Goal: Book appointment/travel/reservation

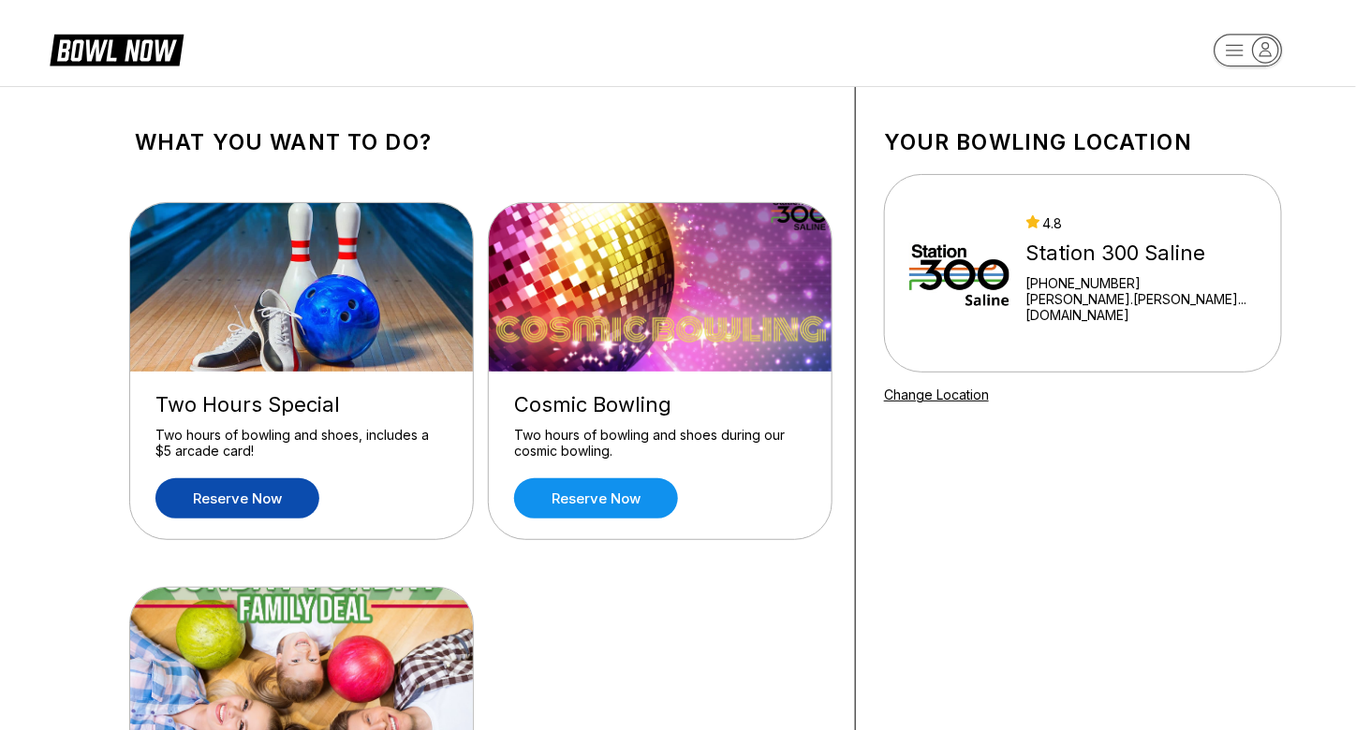
click at [222, 497] on link "Reserve now" at bounding box center [237, 498] width 164 height 40
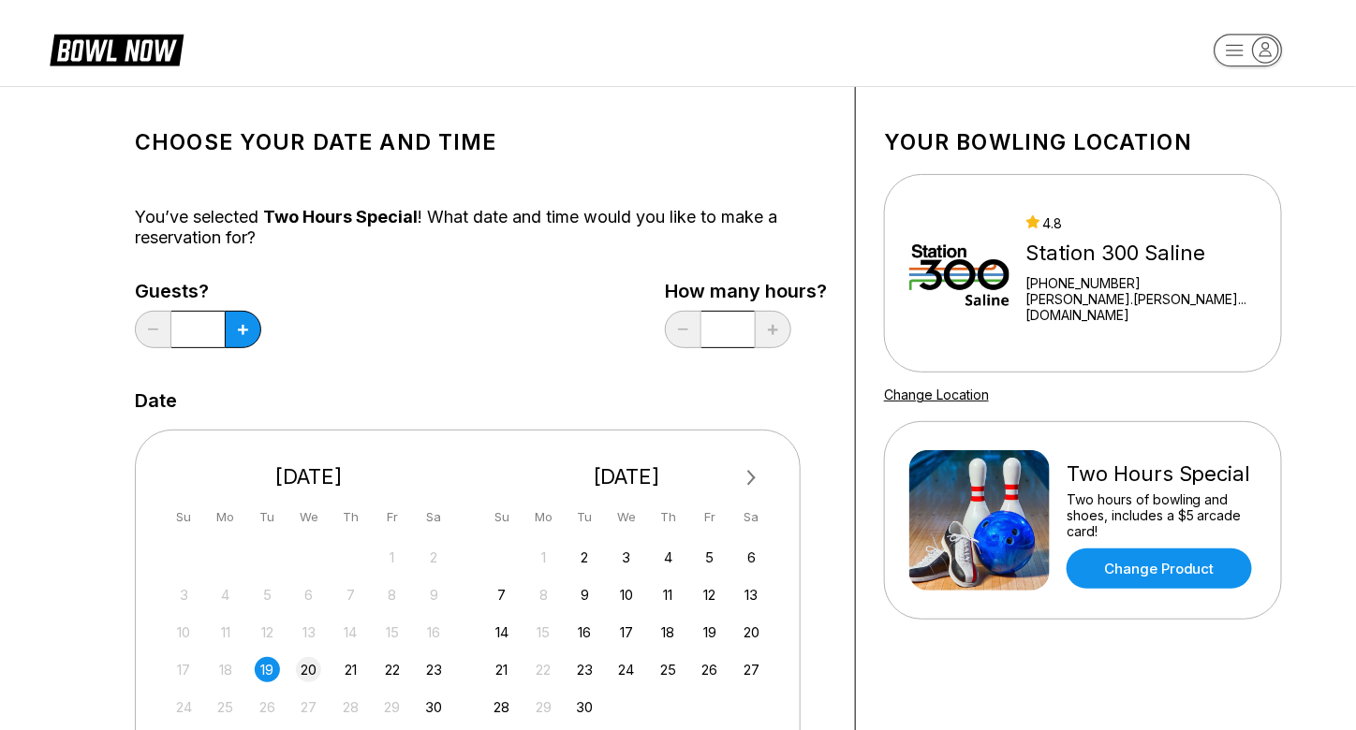
click at [314, 673] on div "20" at bounding box center [308, 669] width 25 height 25
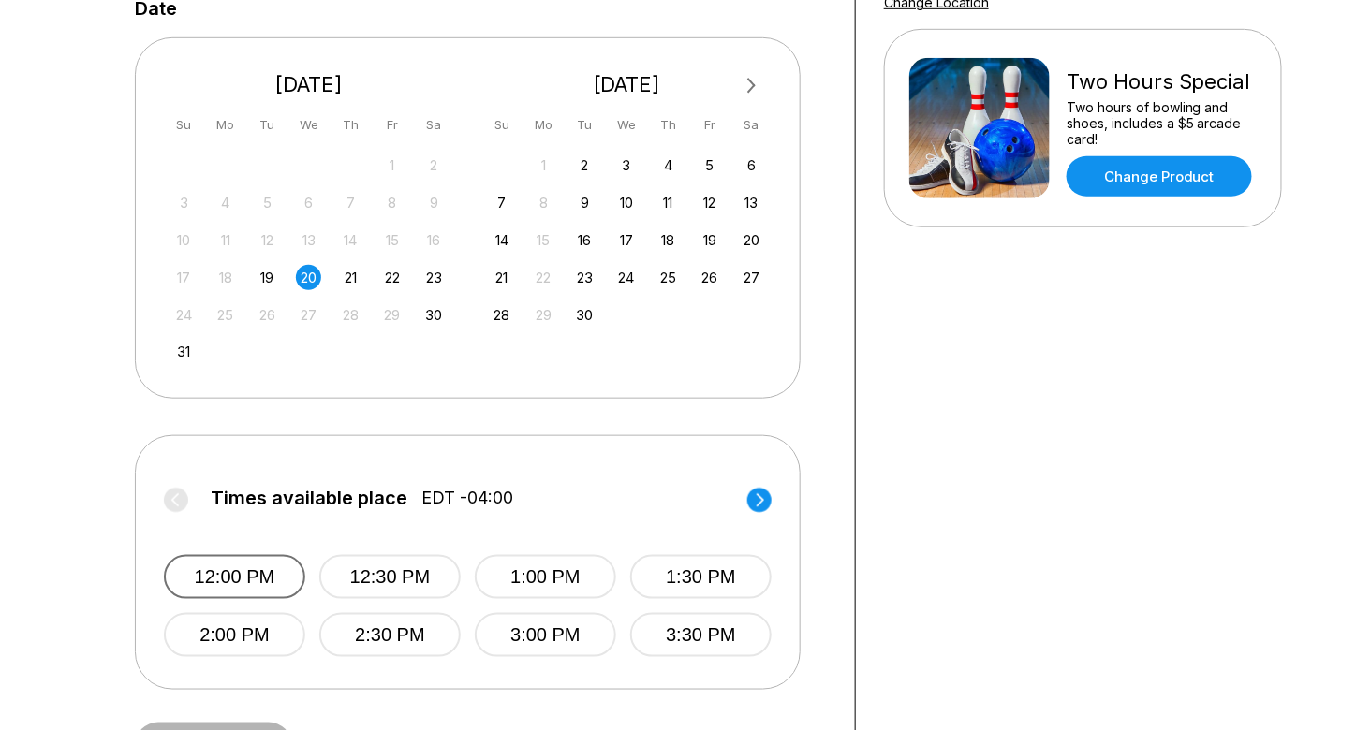
click at [233, 560] on button "12:00 PM" at bounding box center [234, 577] width 141 height 44
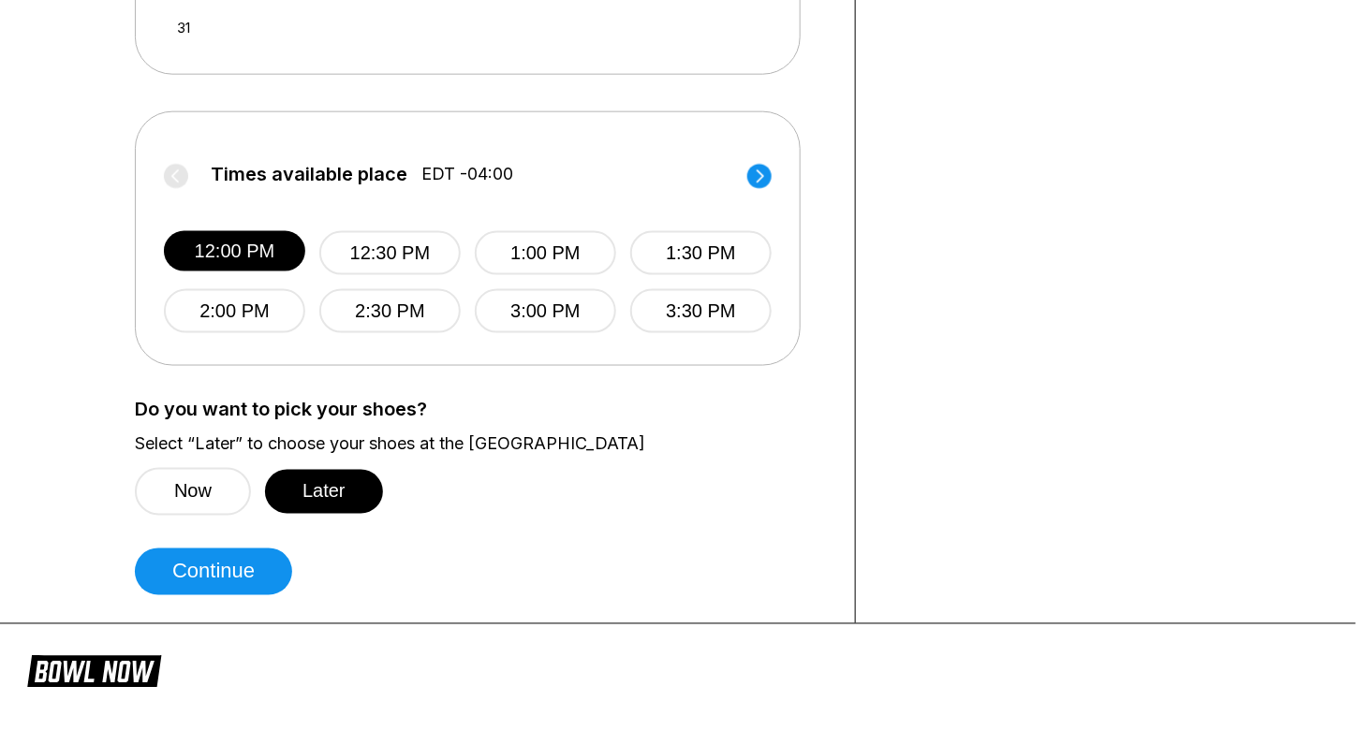
scroll to position [721, 0]
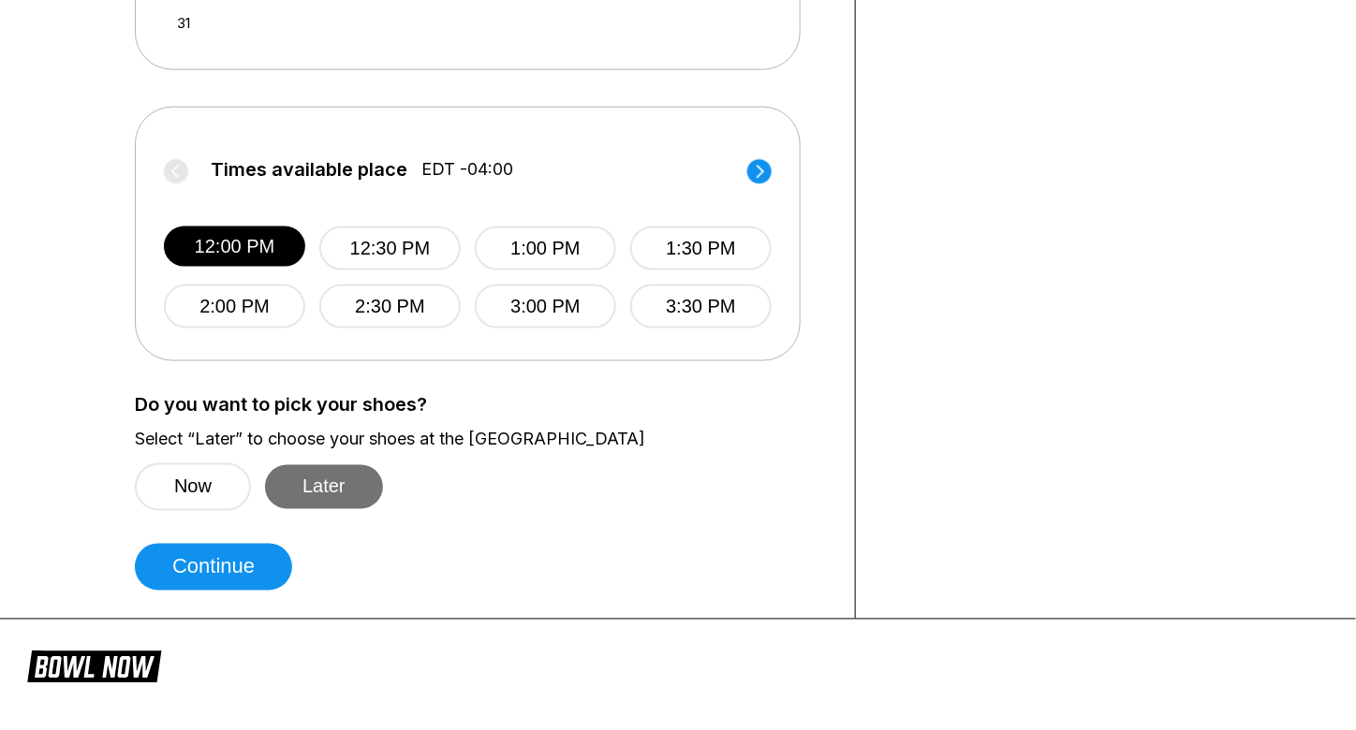
click at [353, 488] on button "Later" at bounding box center [324, 487] width 118 height 44
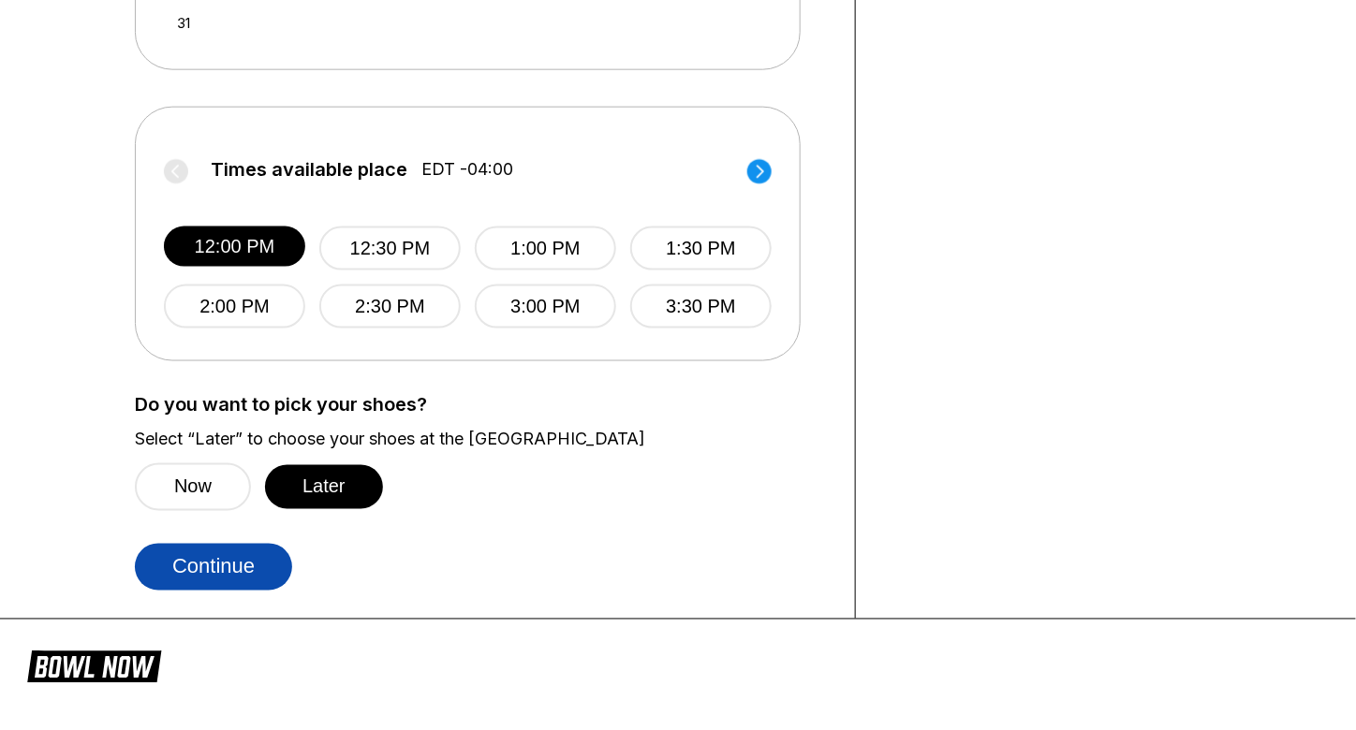
click at [266, 553] on button "Continue" at bounding box center [213, 567] width 157 height 47
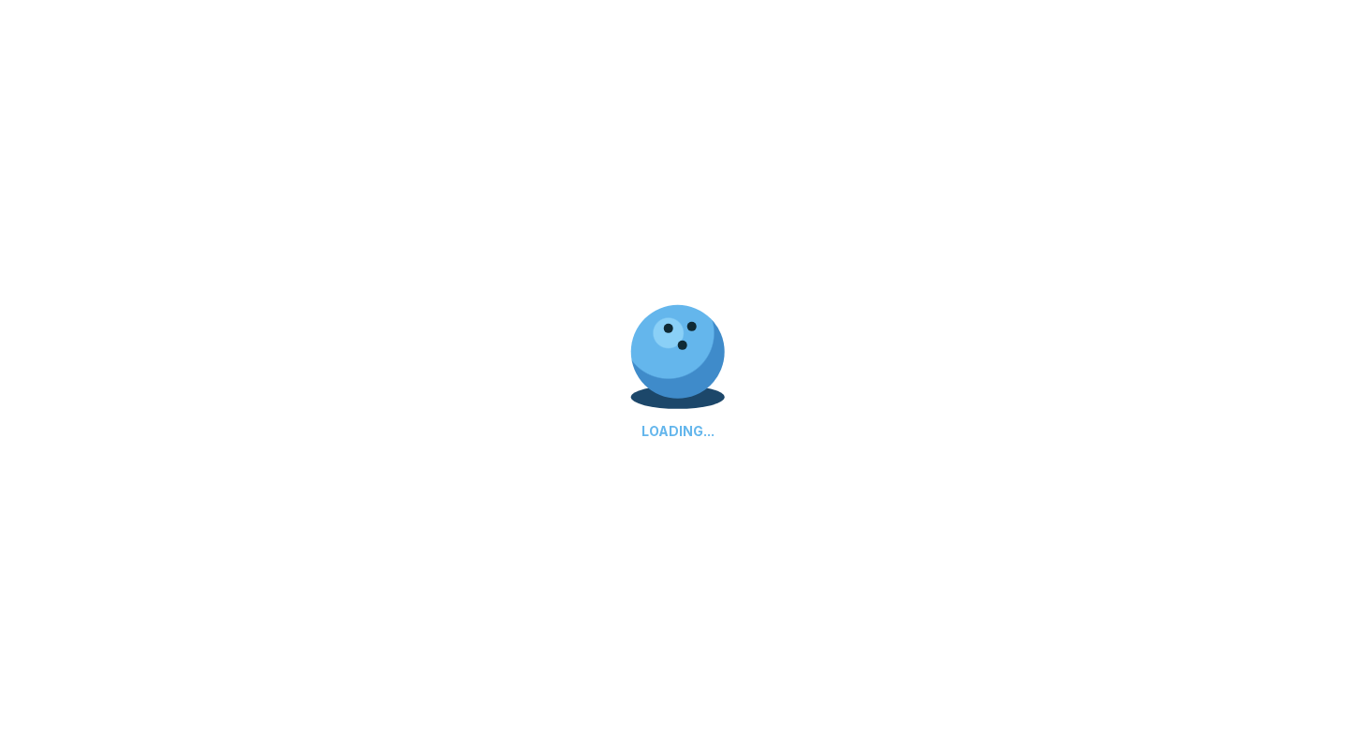
select select "**"
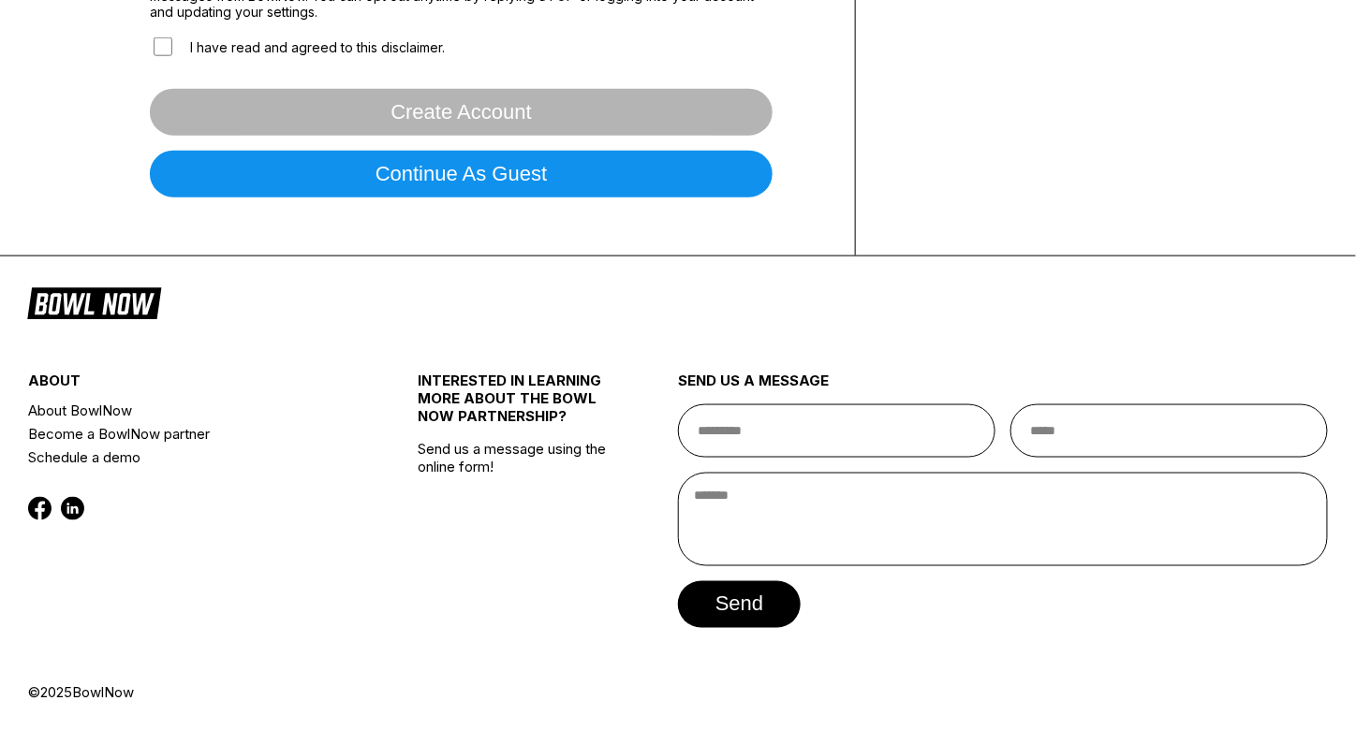
scroll to position [0, 0]
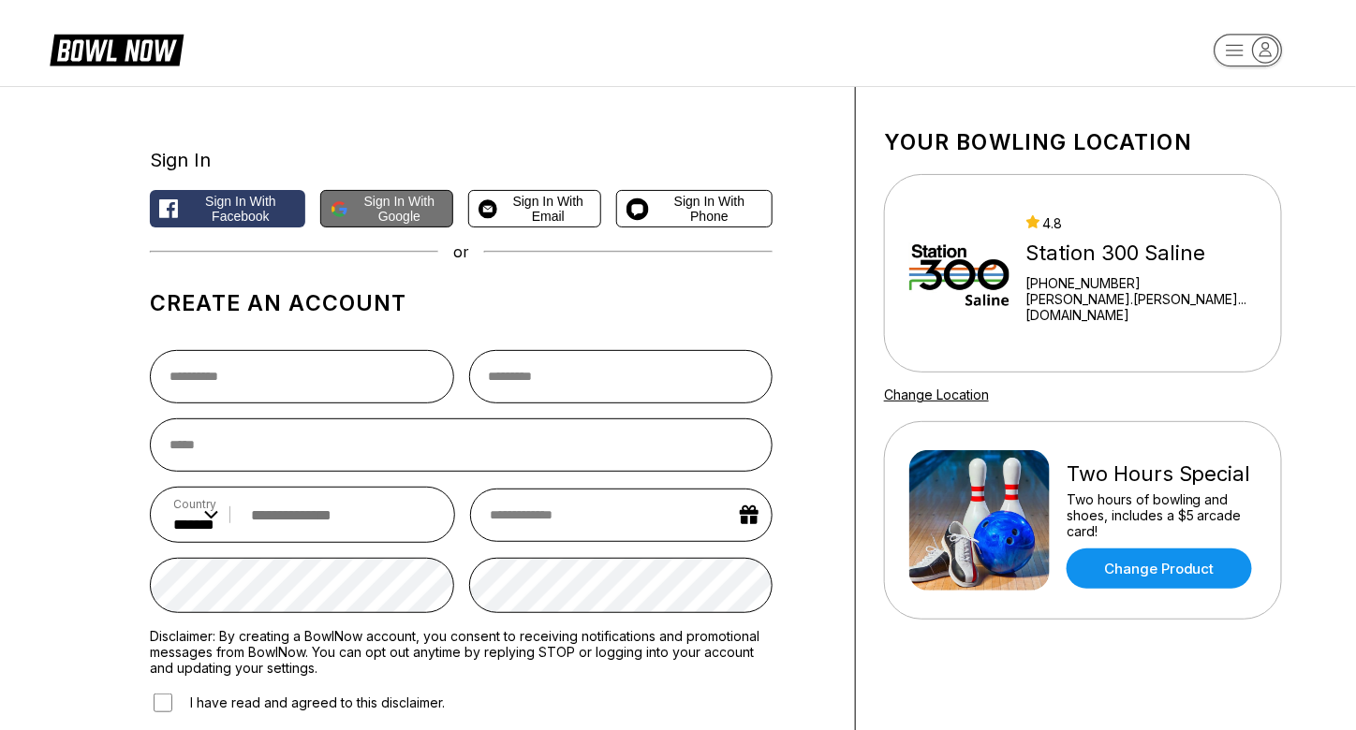
click at [395, 220] on span "Sign in with Google" at bounding box center [400, 209] width 88 height 30
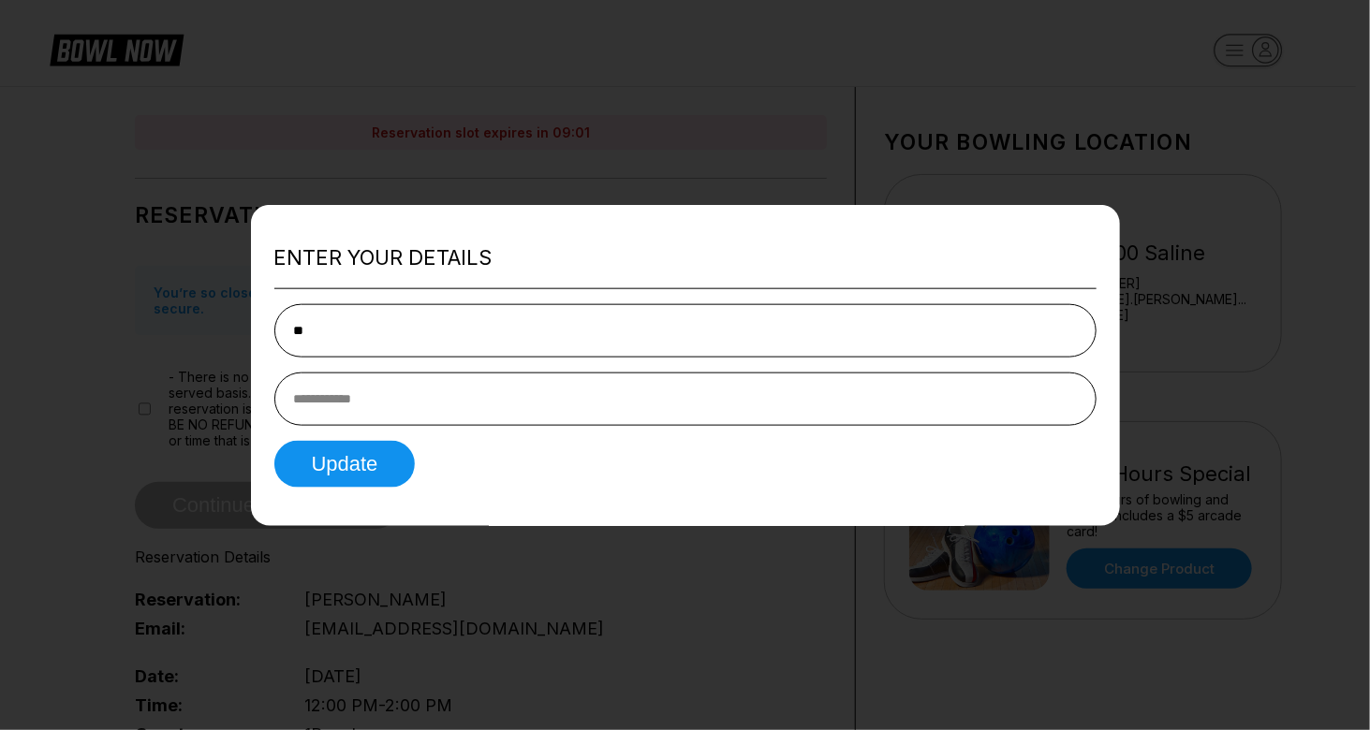
type input "*"
type input "********"
type input "*********"
click at [350, 449] on button "Update" at bounding box center [344, 463] width 141 height 47
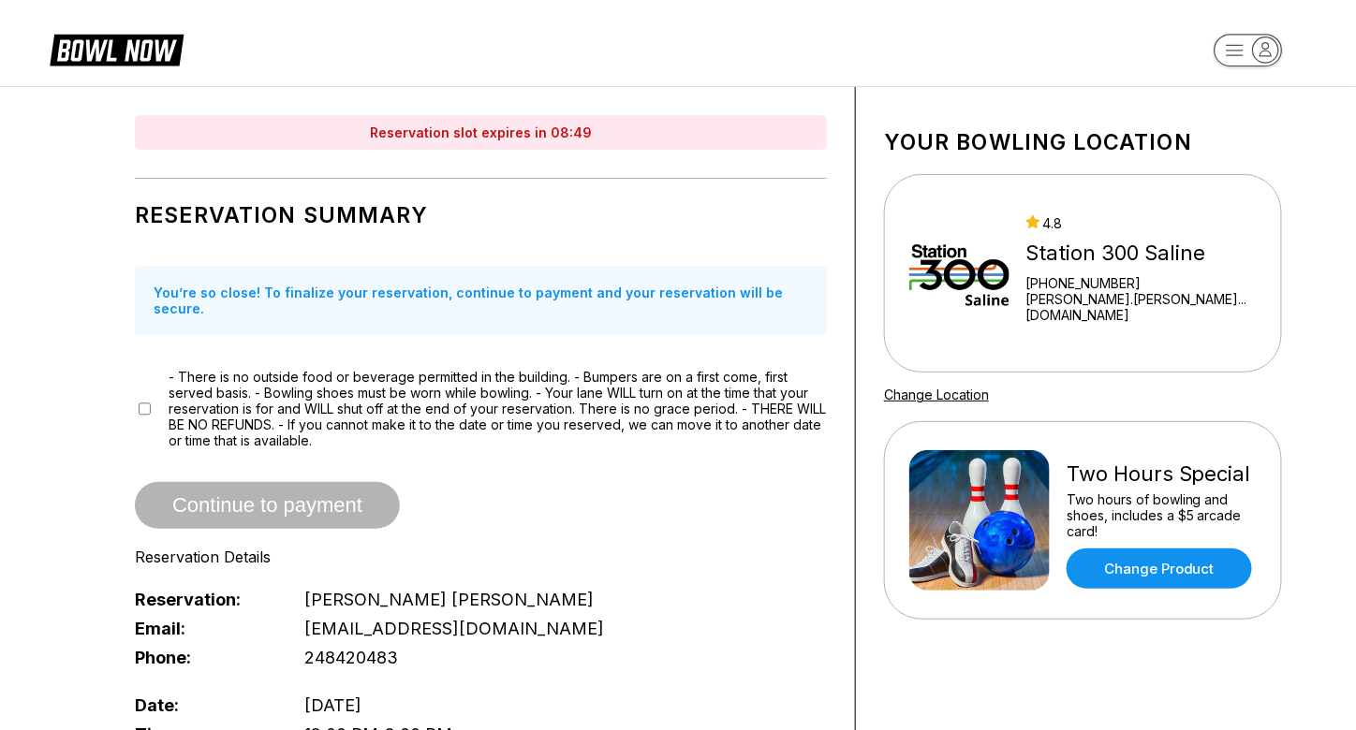
click at [564, 430] on span "- There is no outside food or beverage permitted in the building. - Bumpers are…" at bounding box center [498, 409] width 658 height 80
click at [1181, 564] on link "Change Product" at bounding box center [1158, 569] width 185 height 40
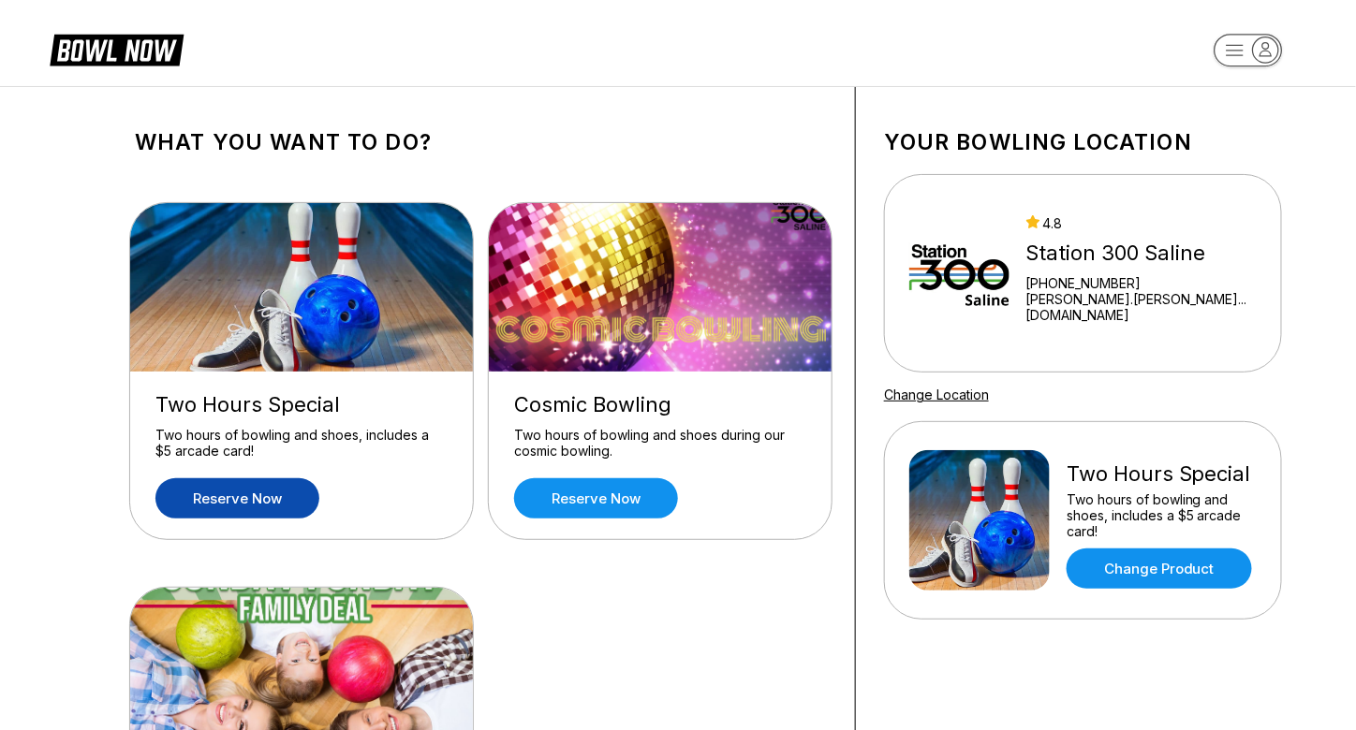
click at [271, 502] on link "Reserve now" at bounding box center [237, 498] width 164 height 40
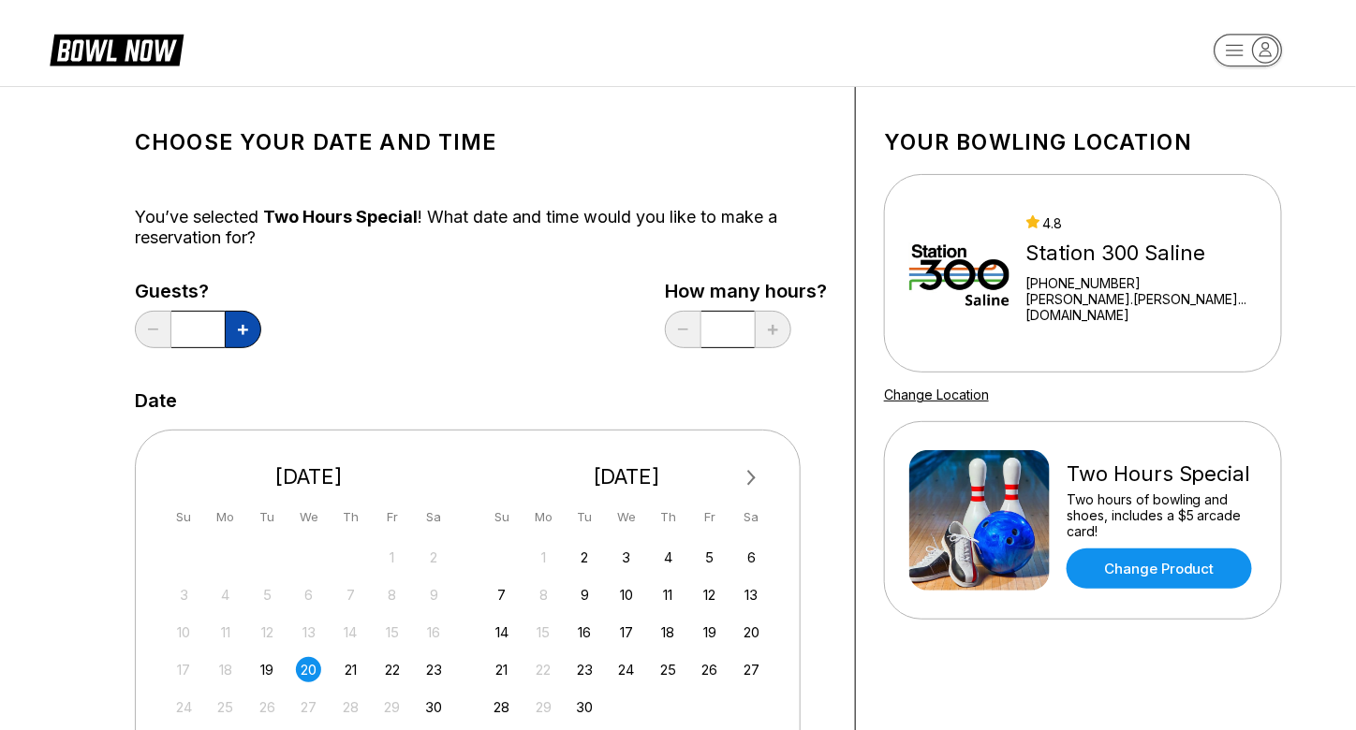
click at [238, 330] on icon at bounding box center [243, 330] width 10 height 10
type input "*"
click at [459, 319] on div "Guests? * How many hours? *" at bounding box center [481, 319] width 692 height 77
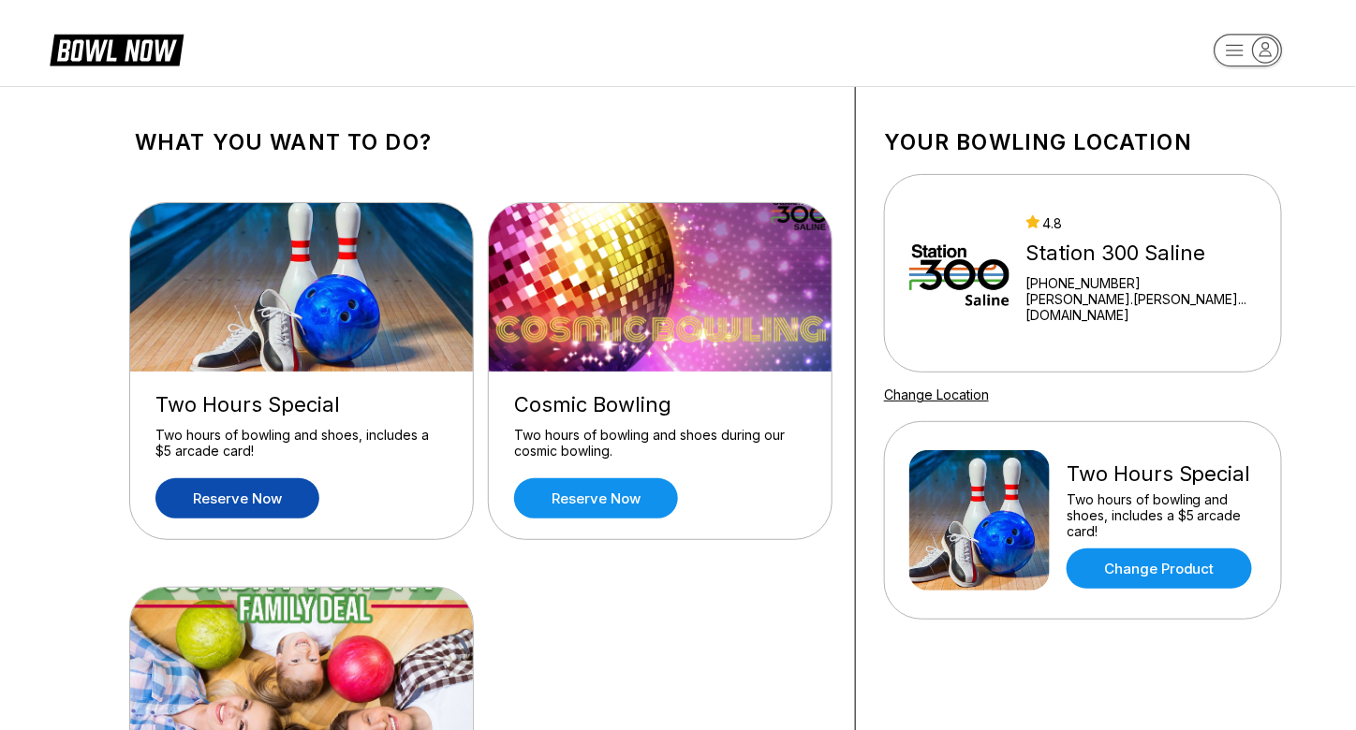
click at [543, 584] on div "Two Hours Special Two hours of bowling and shoes, includes a $5 arcade card! Re…" at bounding box center [481, 566] width 692 height 784
click at [284, 506] on link "Reserve now" at bounding box center [237, 498] width 164 height 40
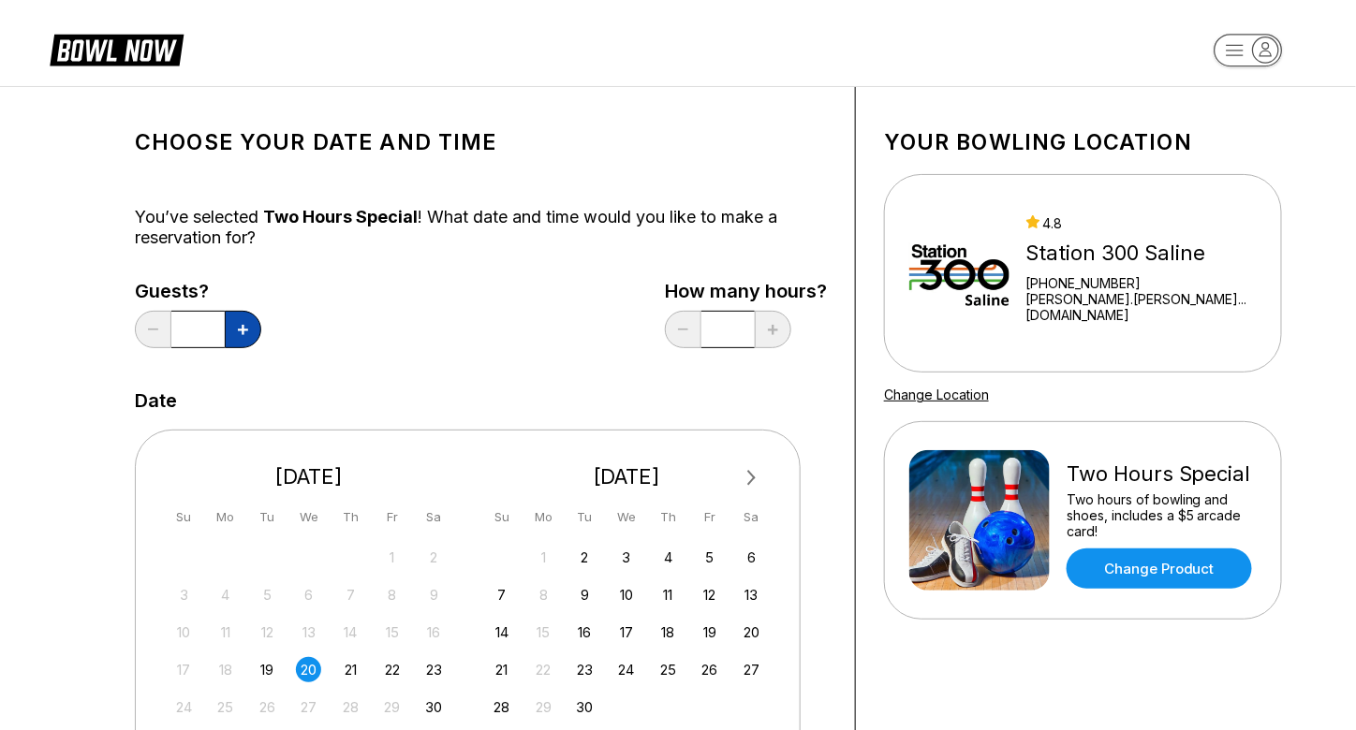
click at [238, 332] on icon at bounding box center [243, 330] width 10 height 10
click at [337, 263] on div "Choose your Date and time You’ve selected Two Hours Special ! What date and tim…" at bounding box center [481, 638] width 692 height 1047
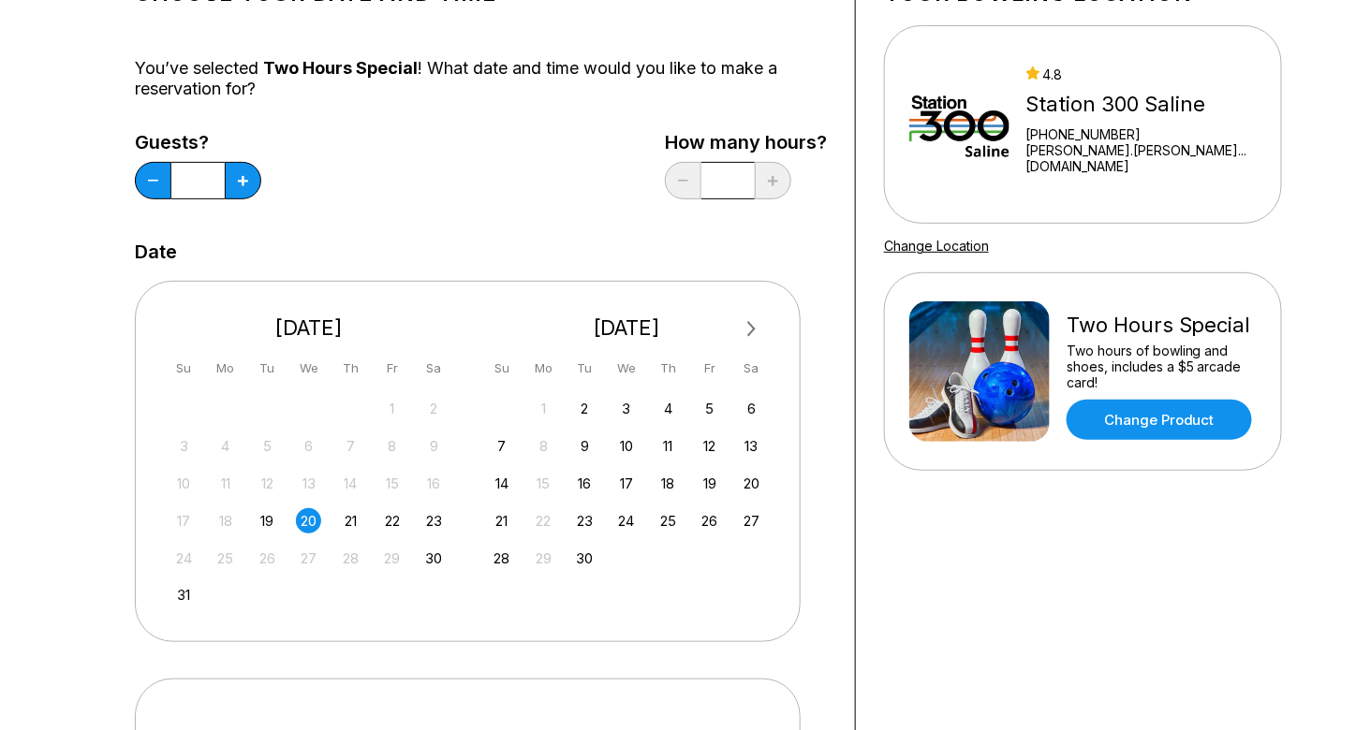
scroll to position [300, 0]
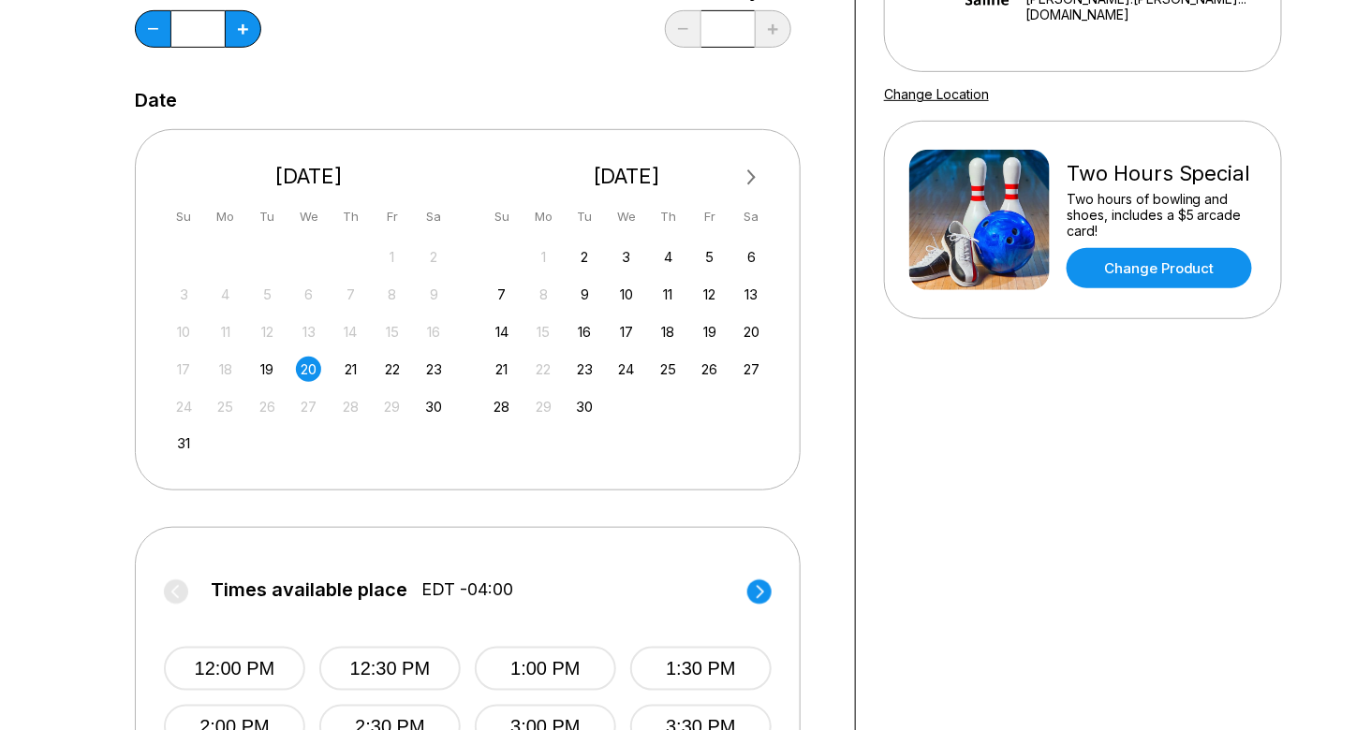
click at [1330, 329] on div "Choose your Date and time You’ve selected Two Hours Special ! What date and tim…" at bounding box center [678, 338] width 1356 height 1105
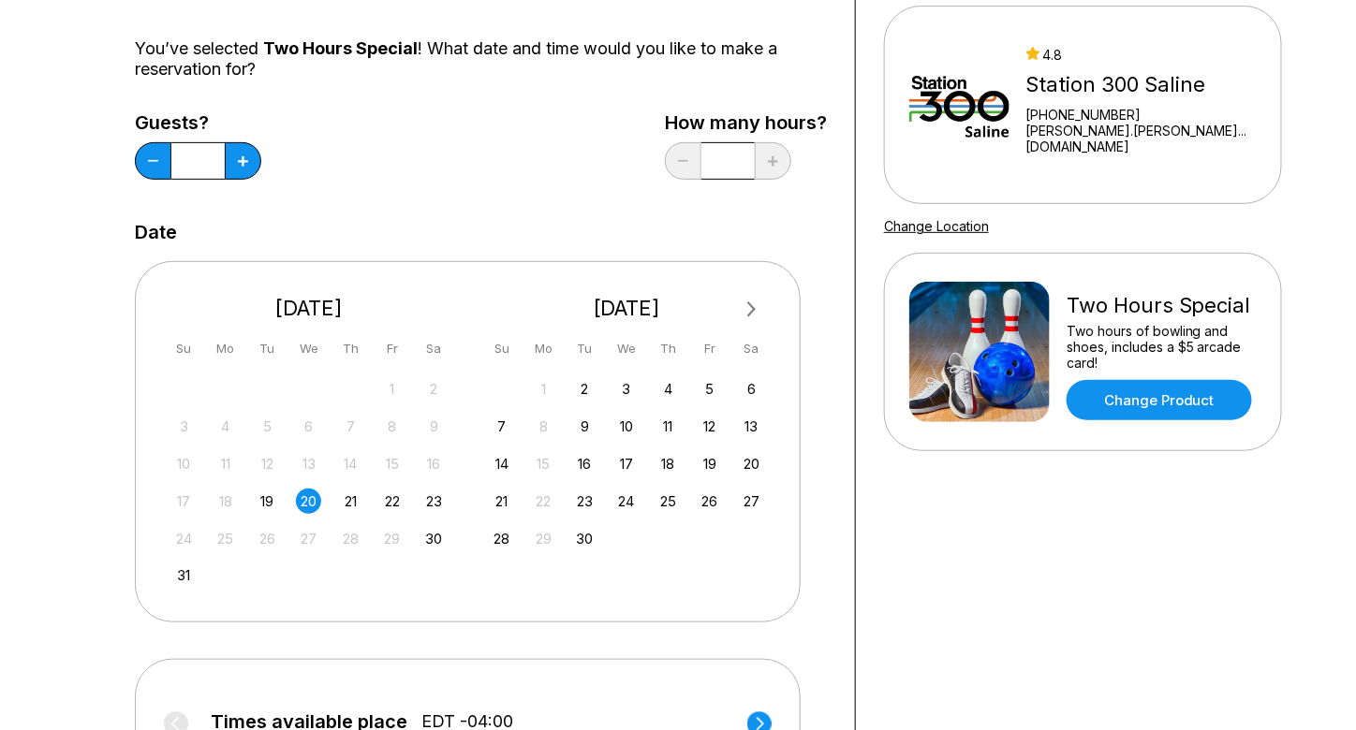
scroll to position [146, 0]
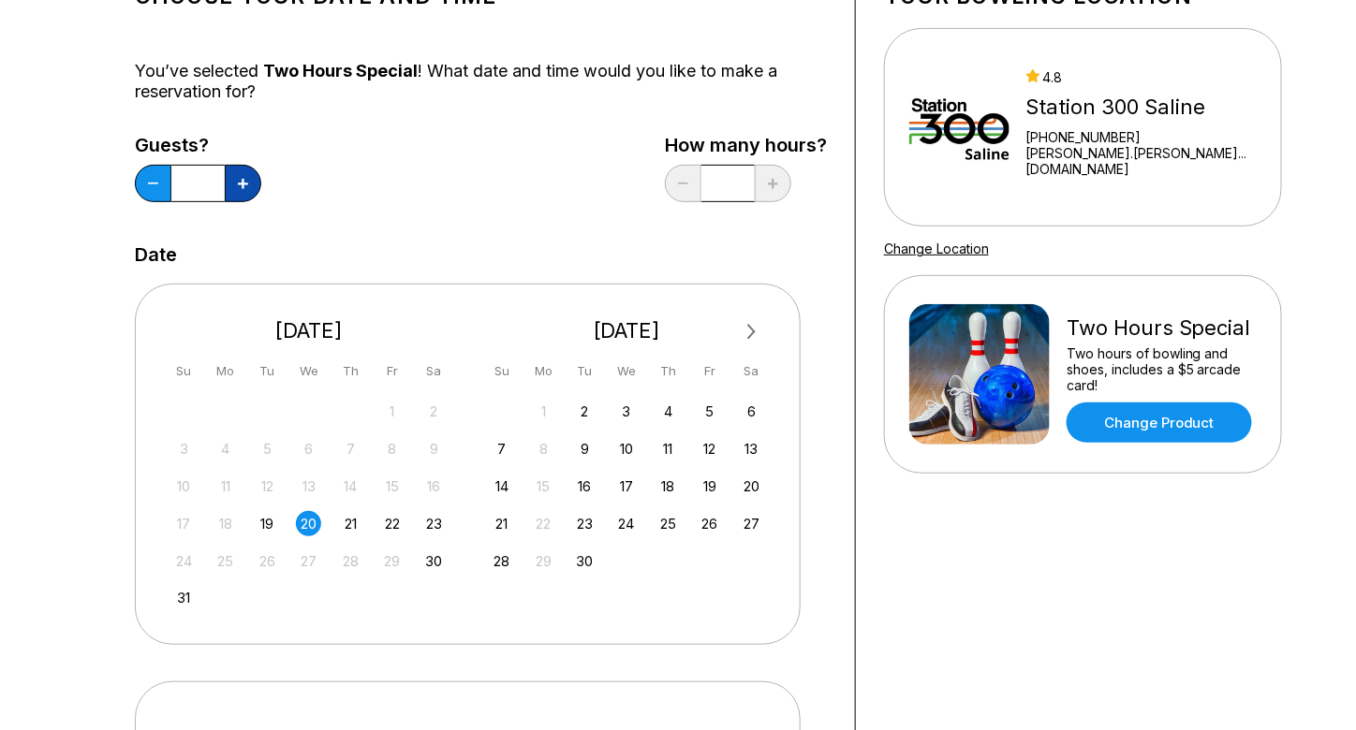
click at [245, 192] on button at bounding box center [243, 183] width 37 height 37
click at [144, 202] on div "Guests? *" at bounding box center [198, 173] width 126 height 77
click at [153, 195] on button at bounding box center [153, 183] width 37 height 37
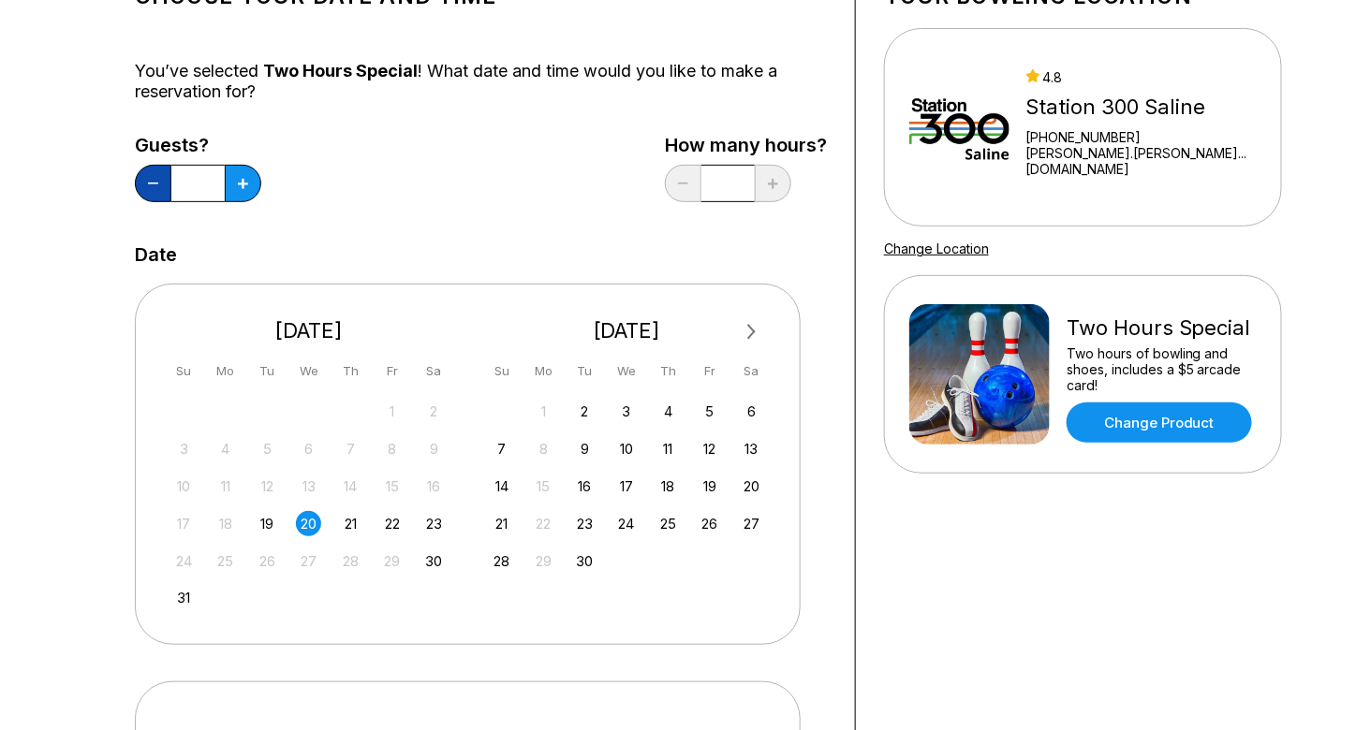
type input "*"
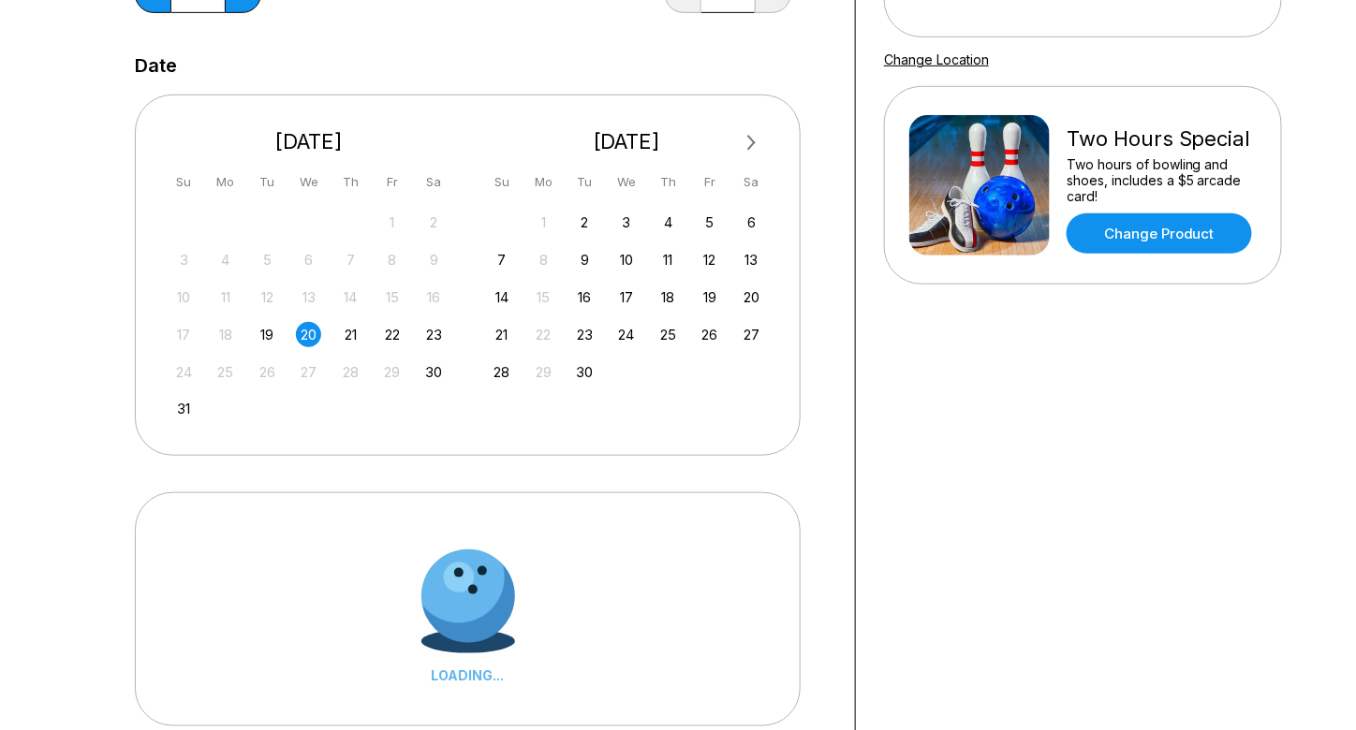
scroll to position [495, 0]
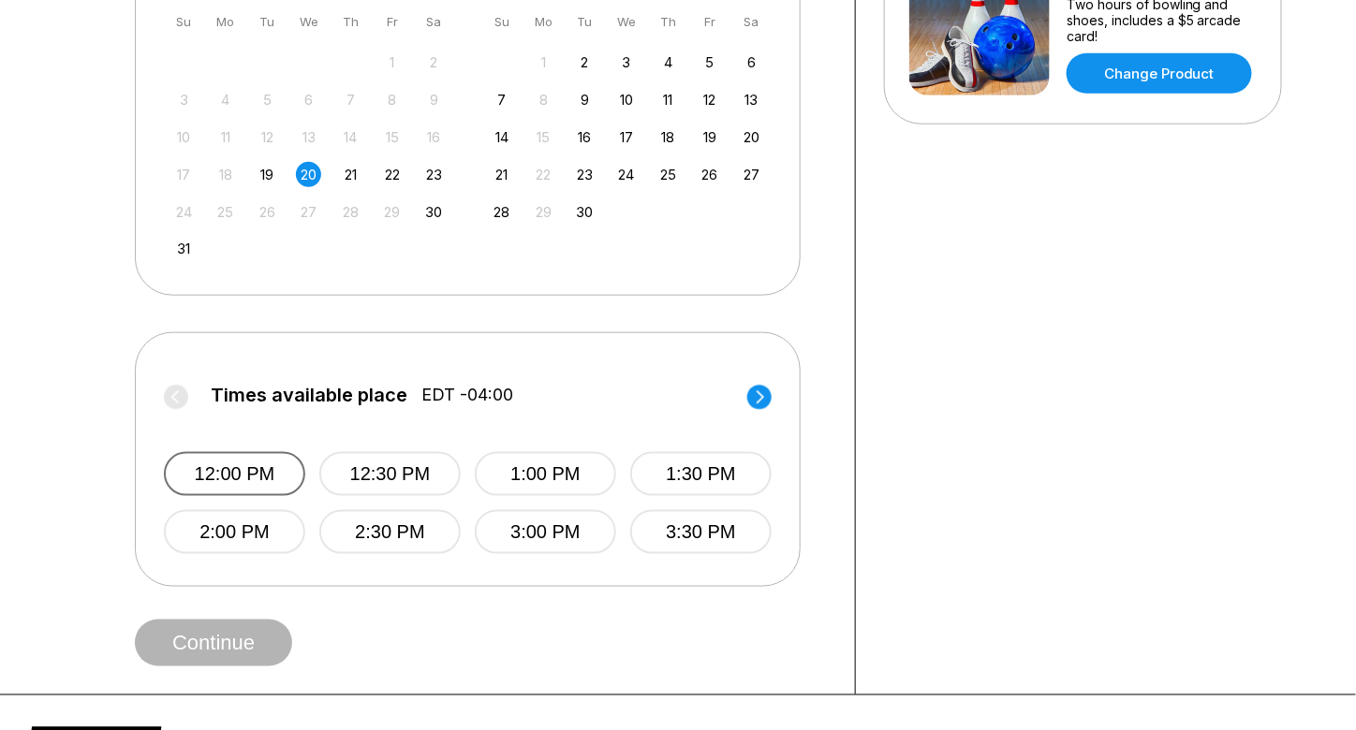
click at [274, 469] on button "12:00 PM" at bounding box center [234, 474] width 141 height 44
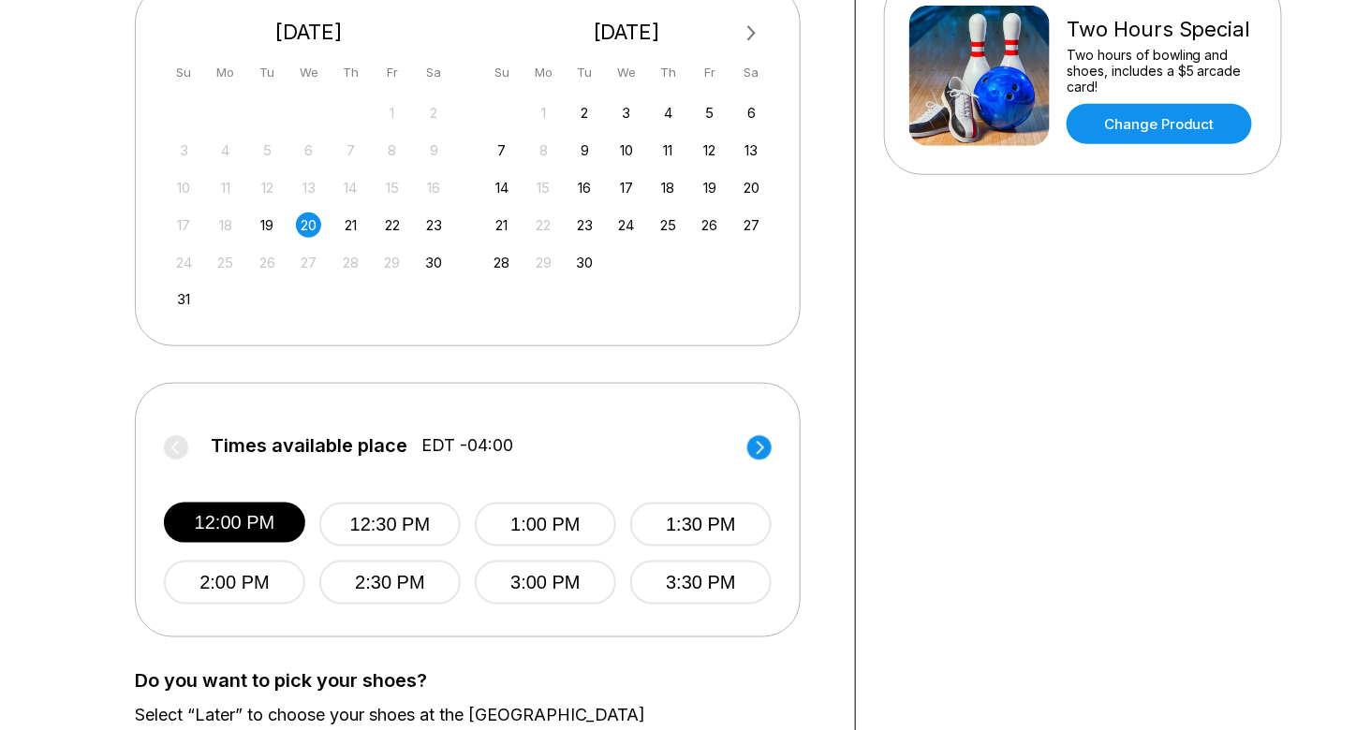
scroll to position [763, 0]
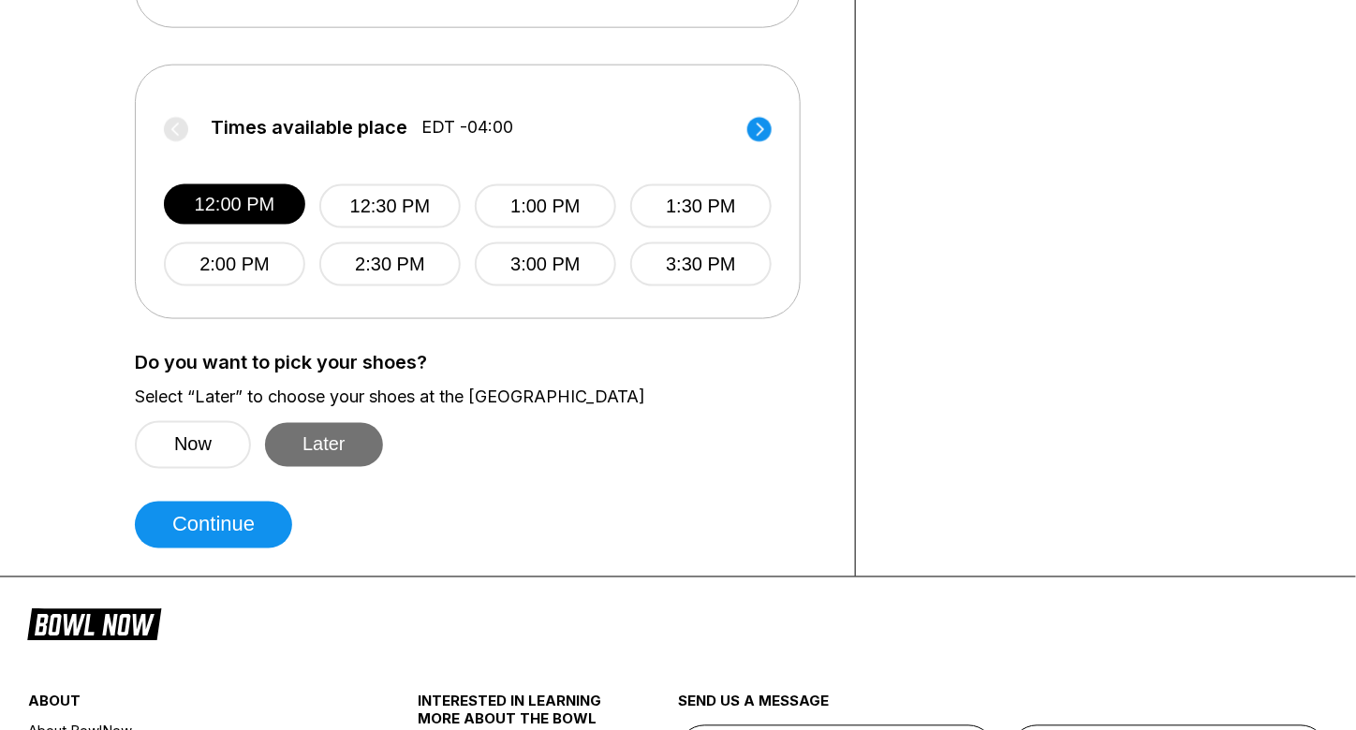
click at [359, 430] on button "Later" at bounding box center [324, 445] width 118 height 44
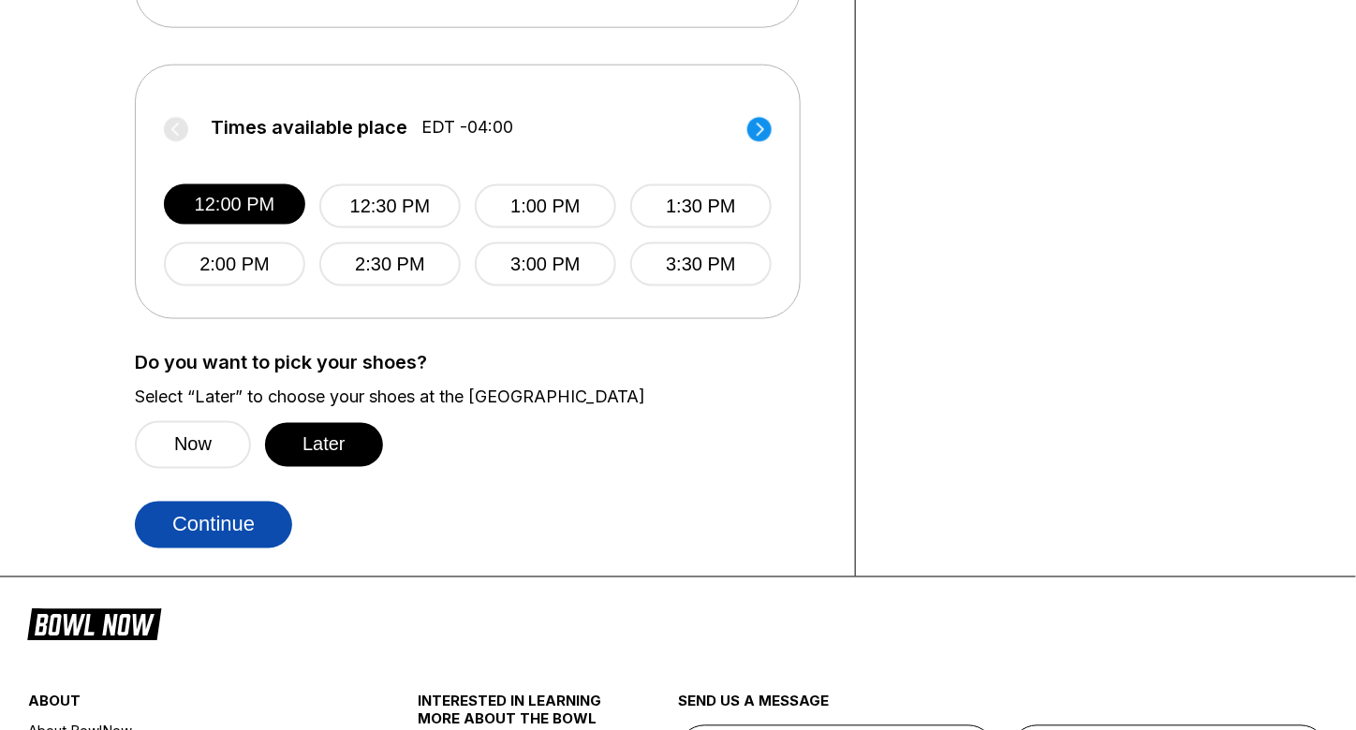
click at [249, 511] on button "Continue" at bounding box center [213, 525] width 157 height 47
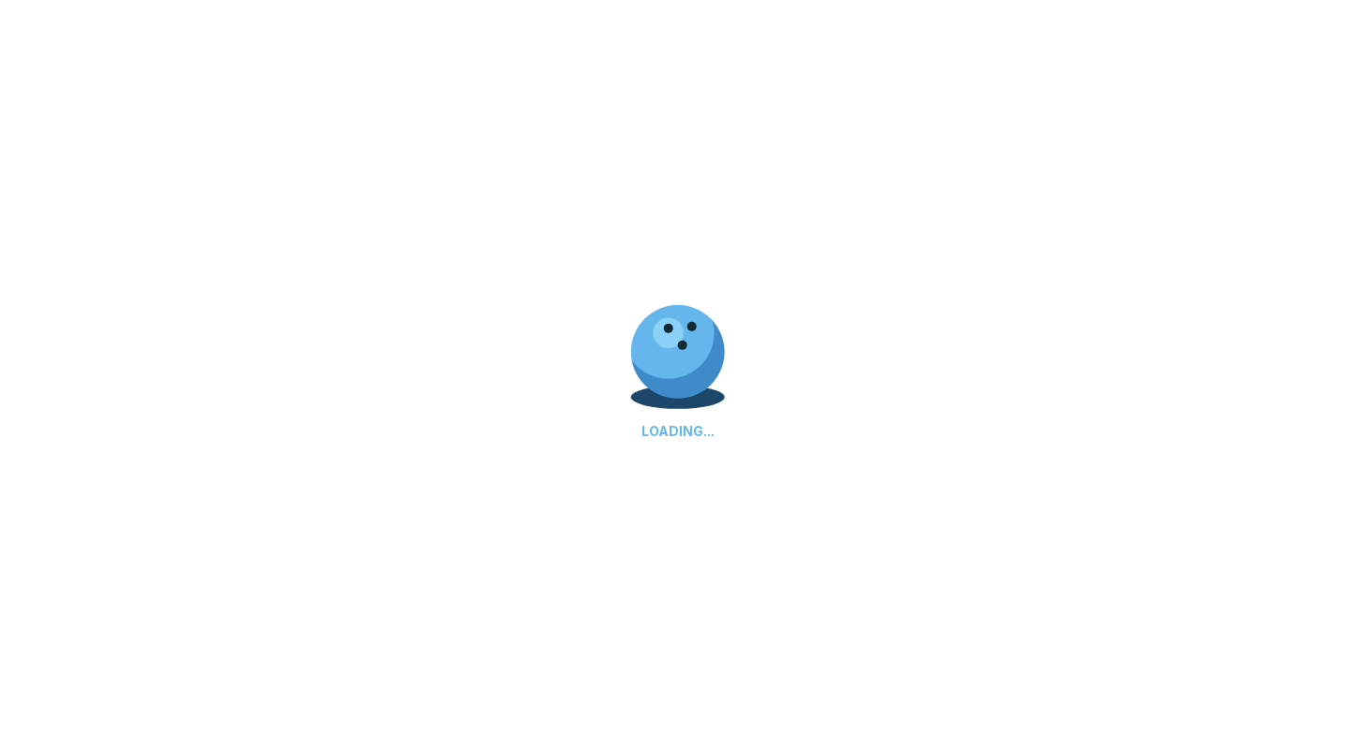
scroll to position [0, 0]
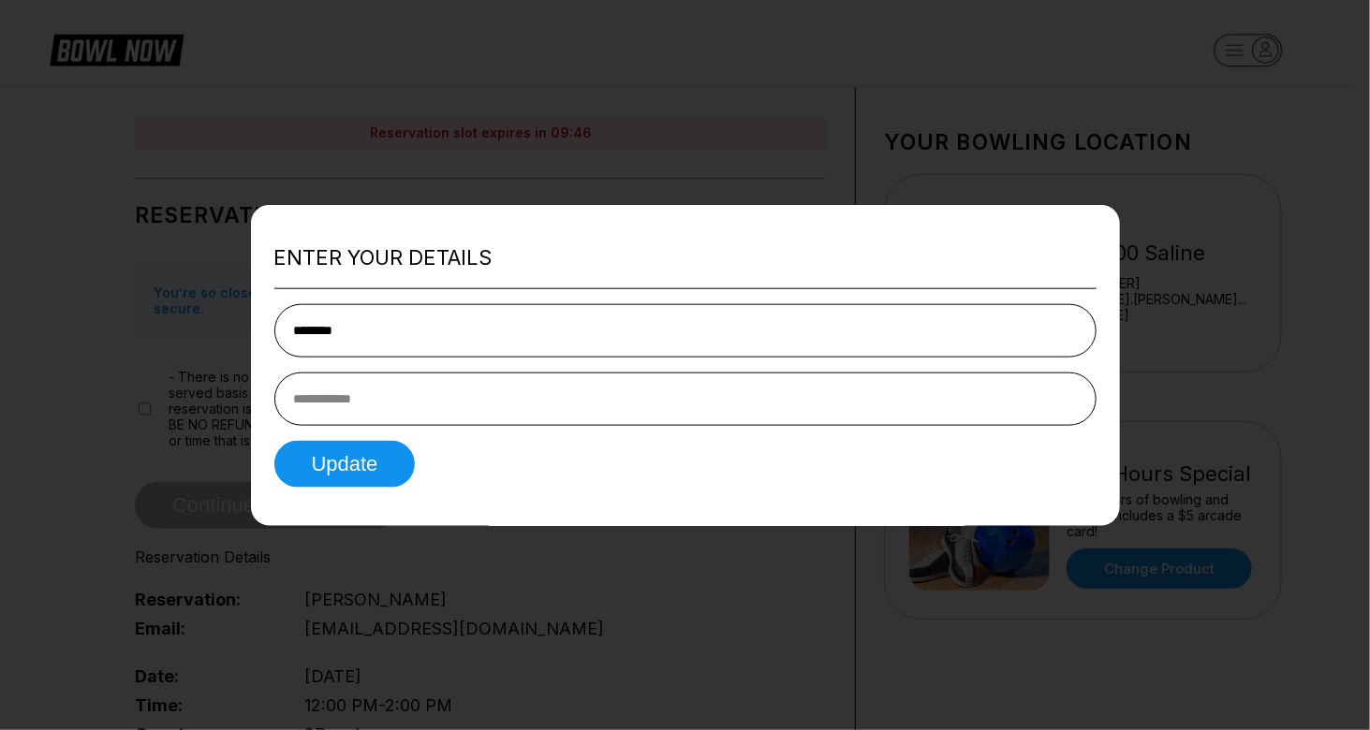
type input "********"
type input "**********"
click at [382, 451] on button "Update" at bounding box center [344, 463] width 141 height 47
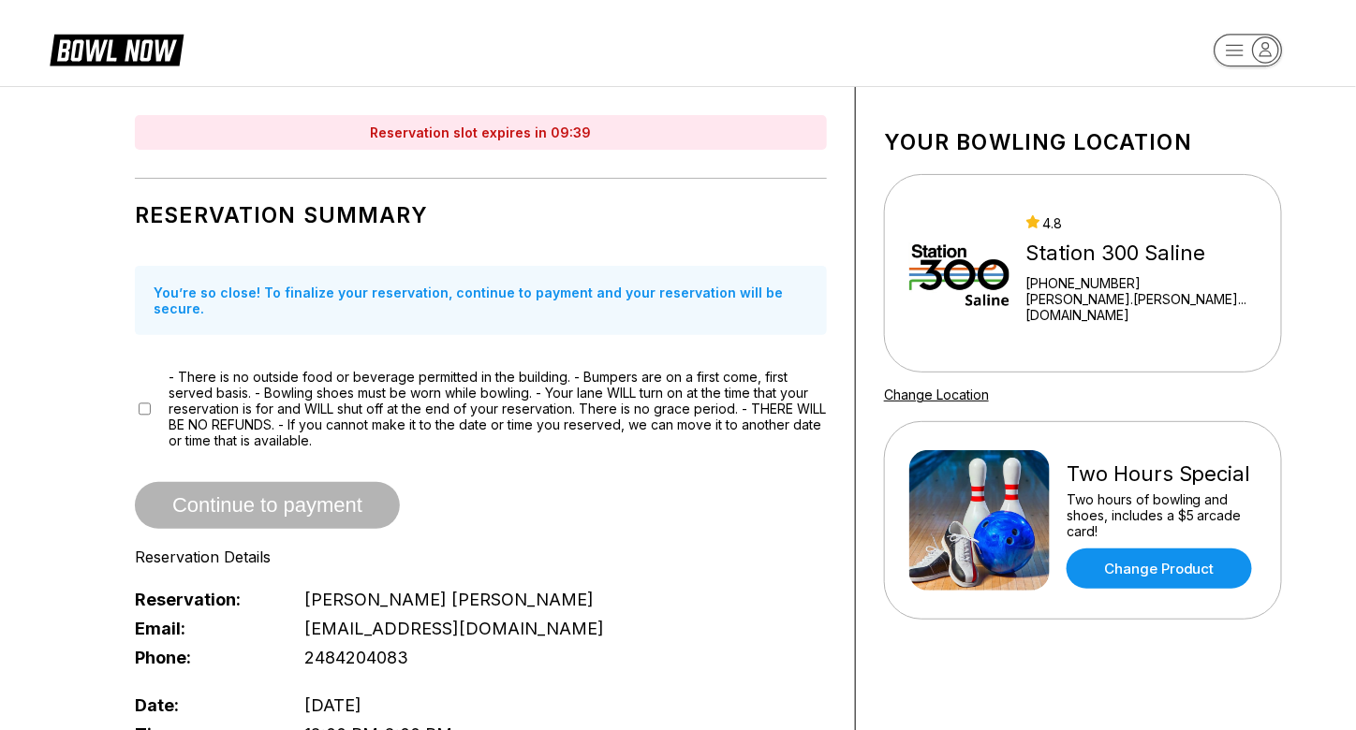
click at [444, 421] on span "- There is no outside food or beverage permitted in the building. - Bumpers are…" at bounding box center [498, 409] width 658 height 80
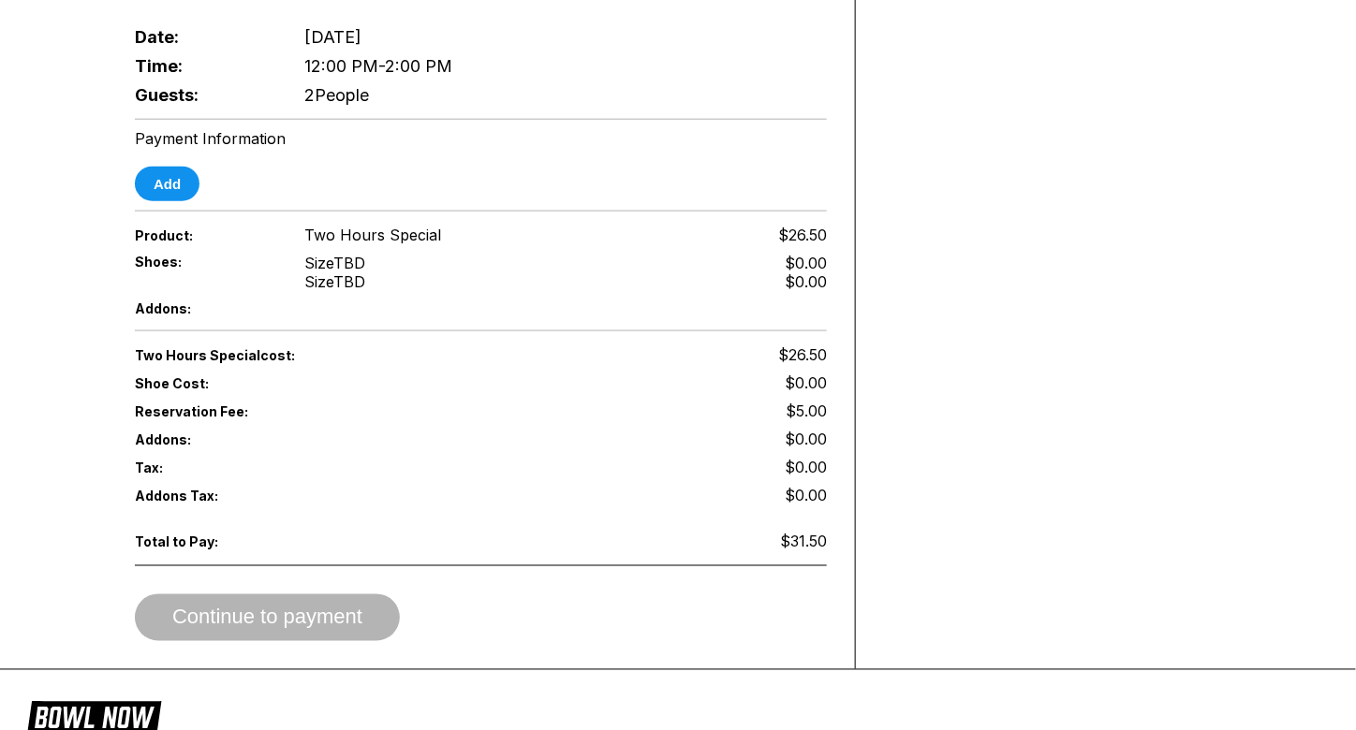
scroll to position [603, 0]
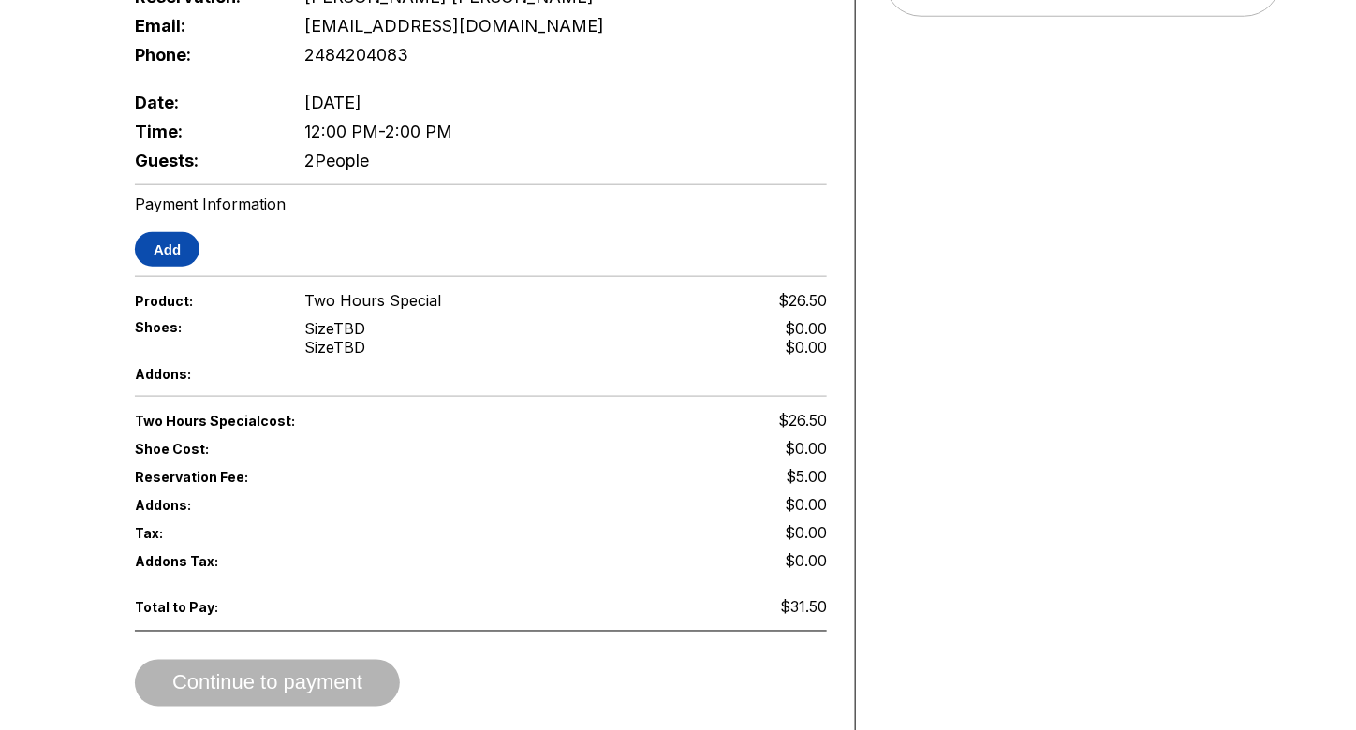
click at [166, 232] on button "Add" at bounding box center [167, 249] width 65 height 35
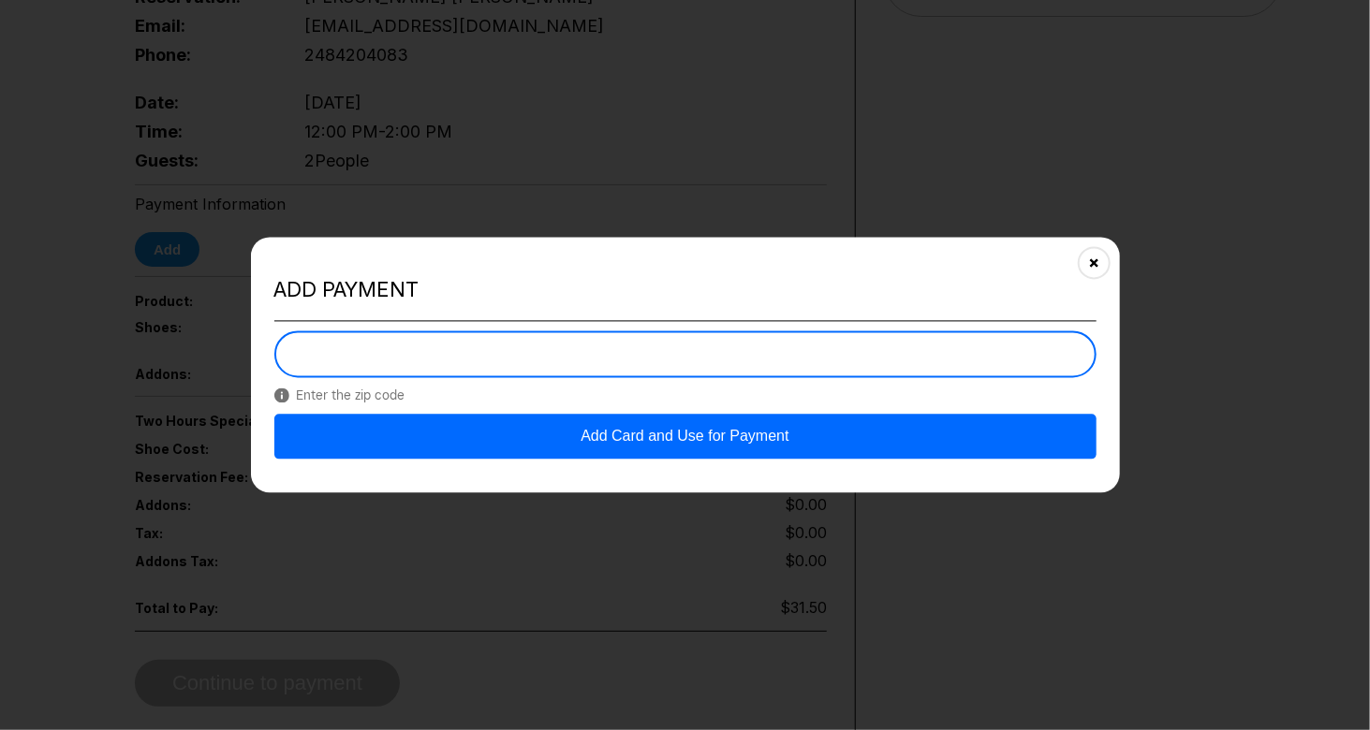
click at [721, 452] on button "Add Card and Use for Payment" at bounding box center [685, 436] width 822 height 45
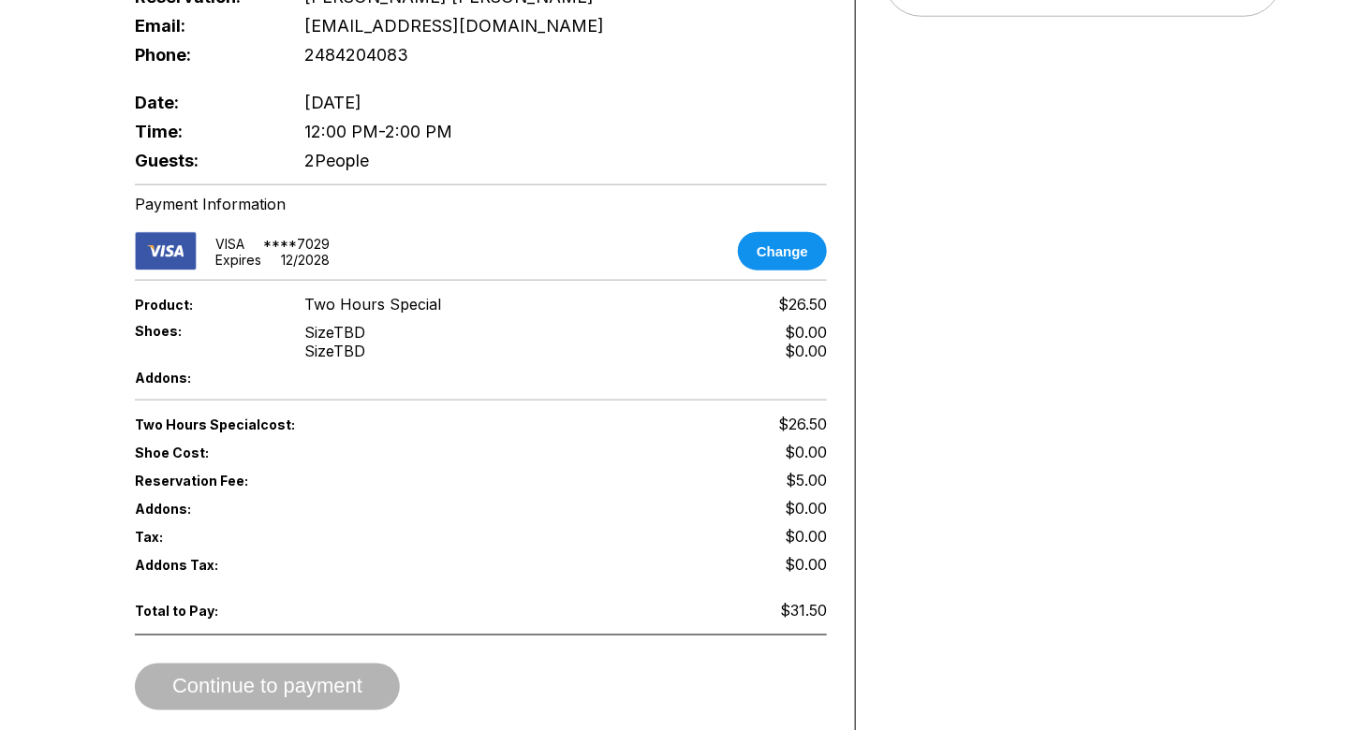
click at [563, 578] on div "Two Hours Special cost: $26.50 Shoe Cost: $0.00 Reservation Fee: $5.00 Addons: …" at bounding box center [481, 560] width 692 height 300
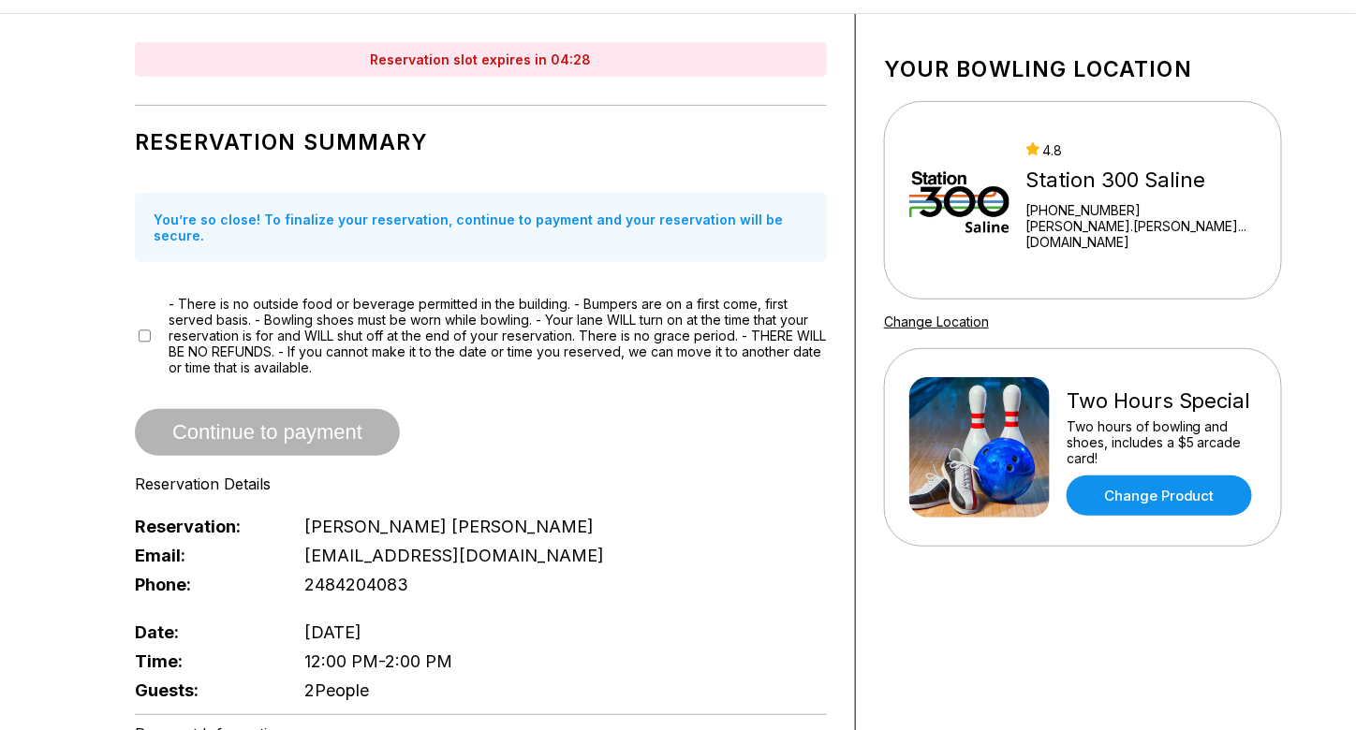
click at [137, 319] on div "- There is no outside food or beverage permitted in the building. - Bumpers are…" at bounding box center [481, 336] width 692 height 80
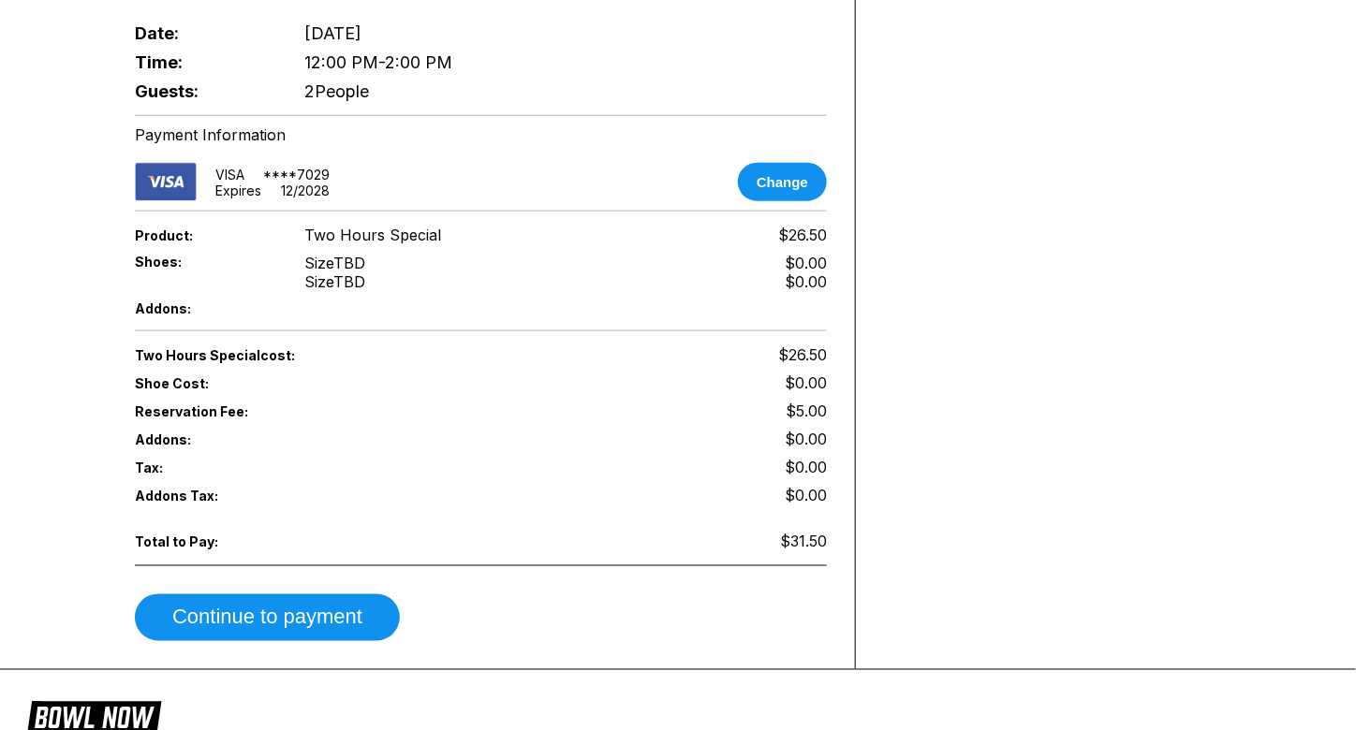
scroll to position [872, 0]
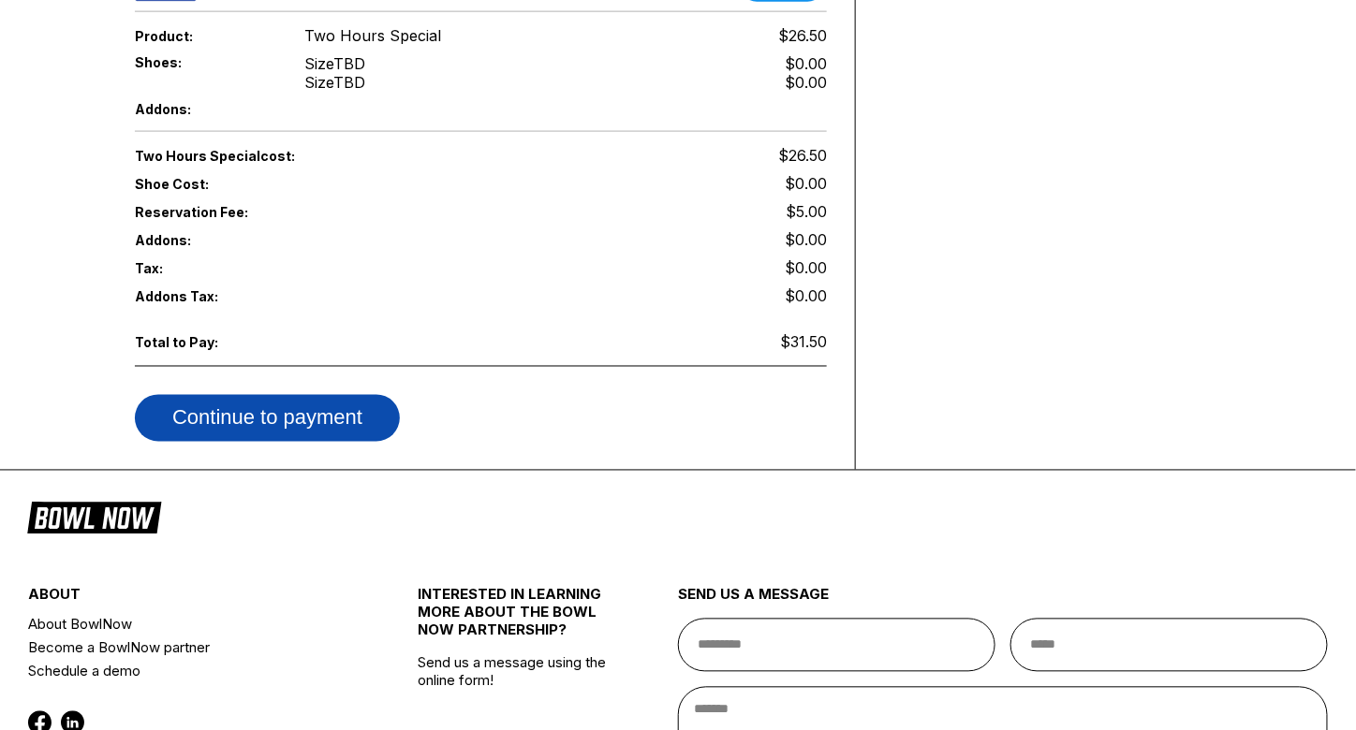
click at [354, 395] on button "Continue to payment" at bounding box center [267, 418] width 265 height 47
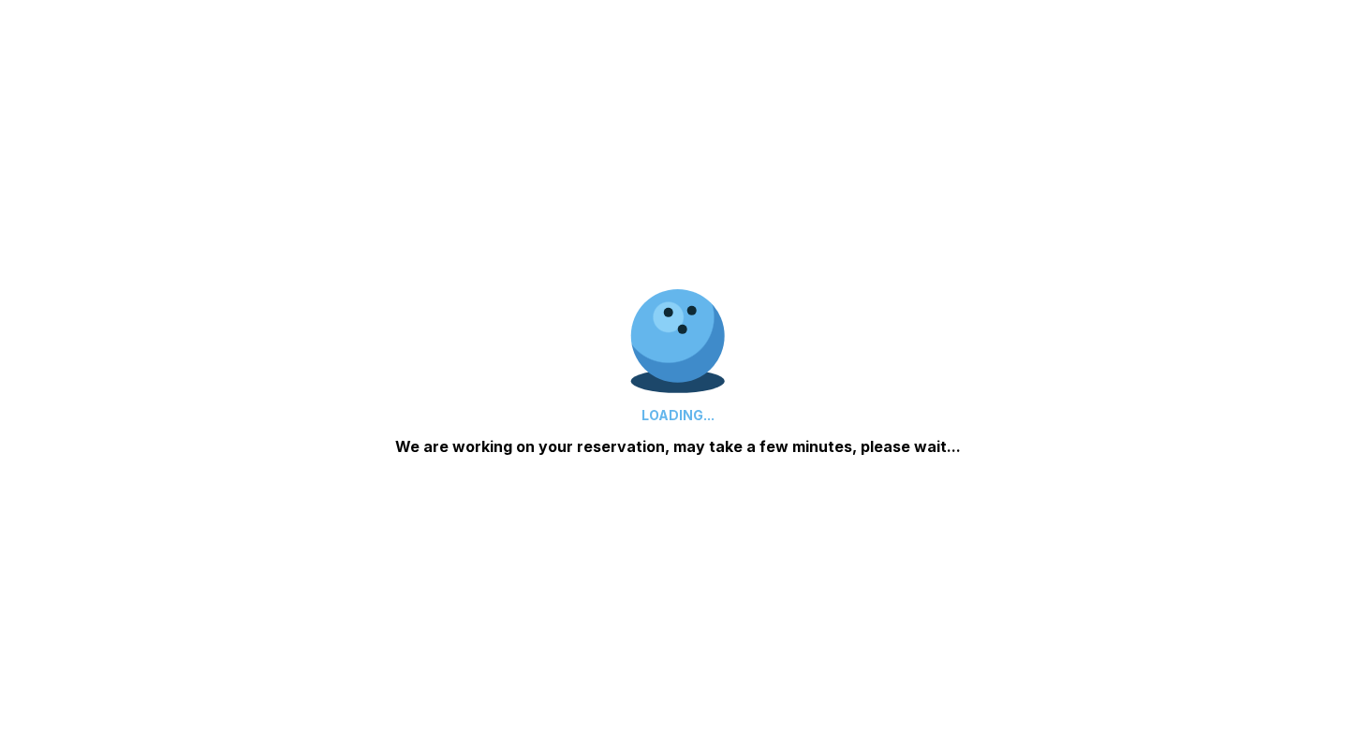
scroll to position [0, 0]
